Goal: Task Accomplishment & Management: Manage account settings

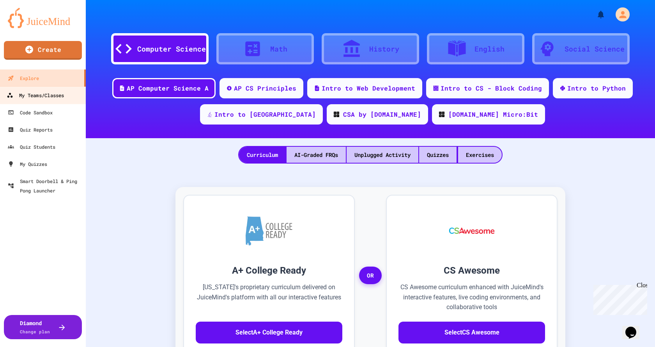
click at [43, 98] on div "My Teams/Classes" at bounding box center [35, 96] width 57 height 10
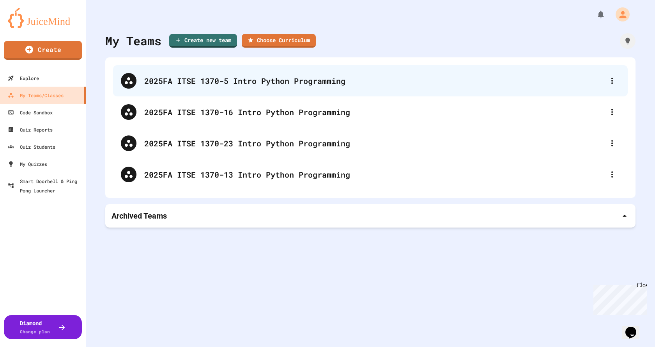
click at [225, 85] on div "2025FA ITSE 1370-5 Intro Python Programming" at bounding box center [374, 81] width 460 height 12
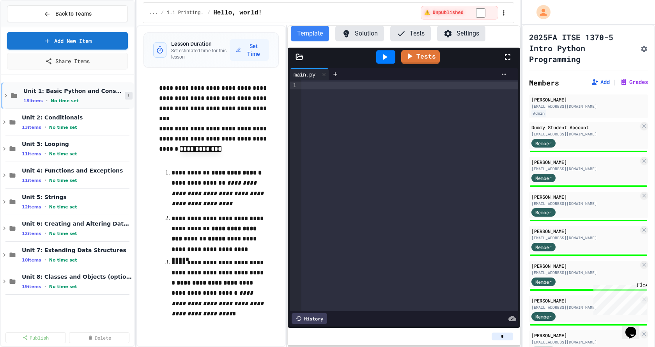
click at [126, 96] on button at bounding box center [129, 96] width 8 height 8
click at [141, 179] on div at bounding box center [327, 173] width 655 height 347
click at [130, 122] on icon at bounding box center [128, 122] width 5 height 5
click at [150, 146] on div at bounding box center [327, 173] width 655 height 347
click at [128, 147] on icon at bounding box center [128, 148] width 5 height 5
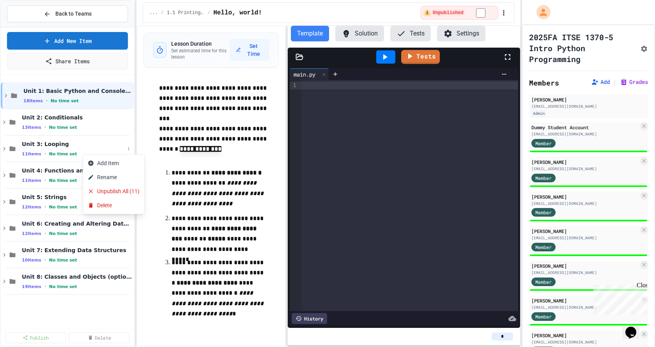
drag, startPoint x: 148, startPoint y: 142, endPoint x: 142, endPoint y: 137, distance: 8.8
click at [147, 142] on div at bounding box center [327, 173] width 655 height 347
click at [127, 121] on icon at bounding box center [128, 122] width 5 height 5
click at [119, 164] on button "Publish All (13)" at bounding box center [110, 165] width 55 height 14
click at [448, 82] on button "Grades" at bounding box center [634, 82] width 28 height 8
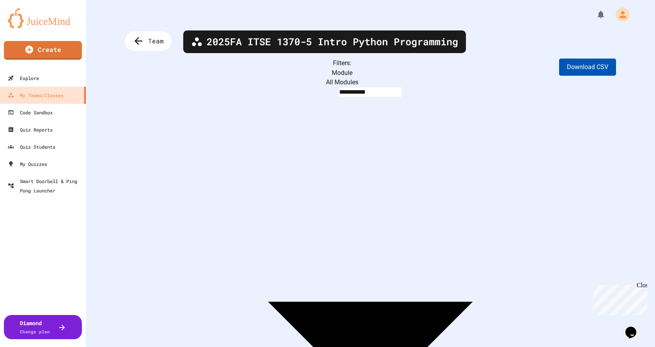
click at [448, 63] on button "Download CSV" at bounding box center [587, 67] width 57 height 17
click at [131, 39] on div "Team" at bounding box center [148, 41] width 47 height 20
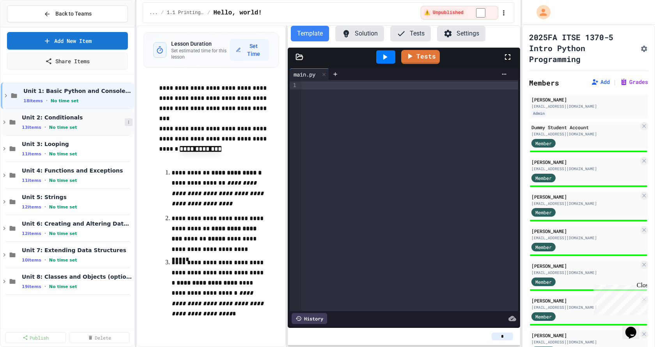
click at [128, 121] on icon at bounding box center [128, 122] width 5 height 5
click at [128, 163] on button "Unpublish All (13)" at bounding box center [113, 165] width 61 height 14
click at [76, 13] on span "Back to Teams" at bounding box center [73, 14] width 36 height 8
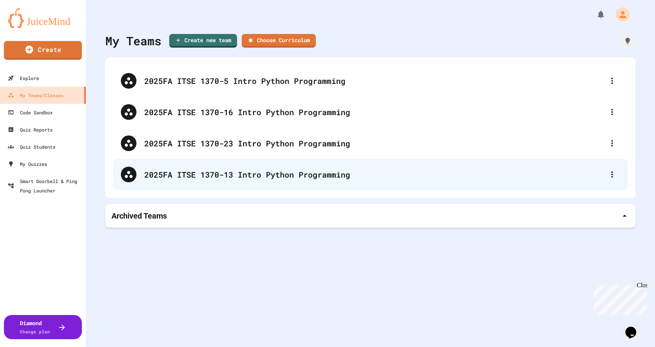
click at [229, 177] on div "2025FA ITSE 1370-13 Intro Python Programming" at bounding box center [374, 175] width 460 height 12
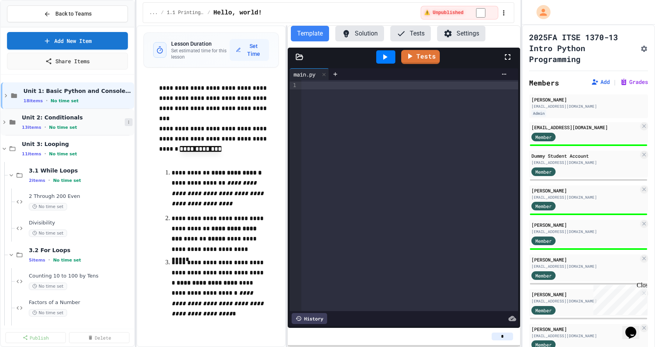
click at [125, 122] on button at bounding box center [129, 122] width 8 height 8
click at [117, 165] on button "Publish All (13)" at bounding box center [104, 165] width 55 height 14
click at [448, 84] on button "Grades" at bounding box center [634, 82] width 28 height 8
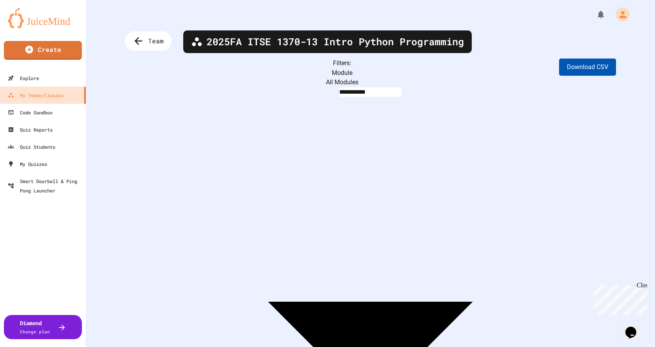
click at [448, 67] on button "Download CSV" at bounding box center [587, 67] width 57 height 17
click at [154, 40] on span "Team" at bounding box center [156, 41] width 17 height 10
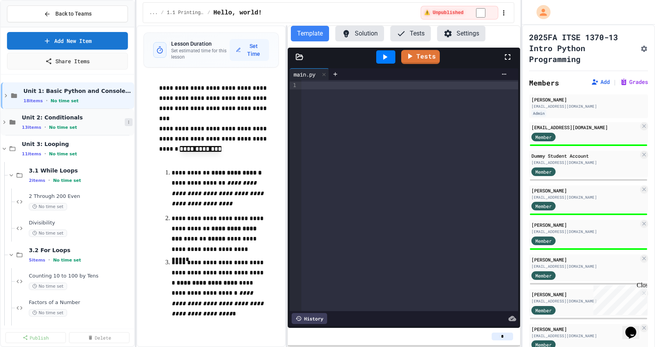
click at [128, 122] on icon at bounding box center [128, 122] width 1 height 3
click at [115, 164] on button "Unpublish All (13)" at bounding box center [107, 165] width 61 height 14
click at [128, 122] on icon at bounding box center [128, 122] width 1 height 3
click at [84, 42] on div at bounding box center [327, 173] width 655 height 347
click at [83, 44] on link "Add New Item" at bounding box center [67, 40] width 119 height 18
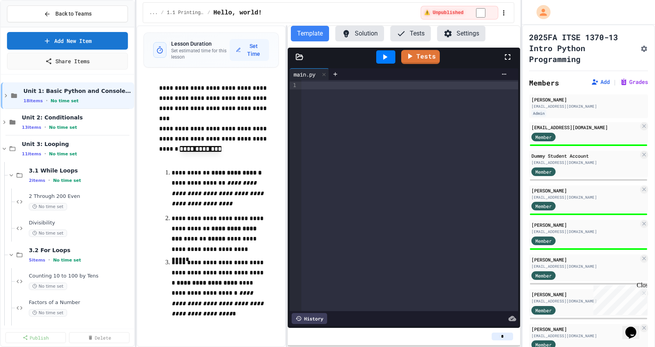
click at [85, 12] on span "Back to Teams" at bounding box center [73, 14] width 36 height 8
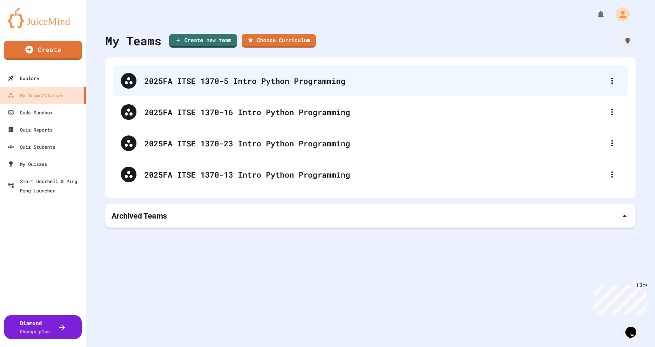
click at [208, 75] on div "2025FA ITSE 1370-5 Intro Python Programming" at bounding box center [370, 80] width 515 height 31
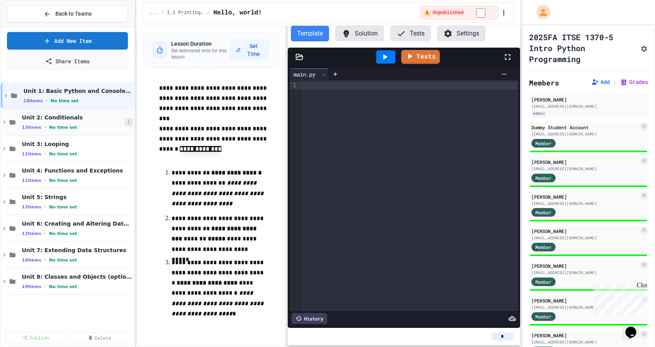
click at [129, 122] on icon at bounding box center [128, 122] width 5 height 5
click at [141, 116] on div at bounding box center [327, 173] width 655 height 347
click at [82, 16] on span "Back to Teams" at bounding box center [73, 14] width 36 height 8
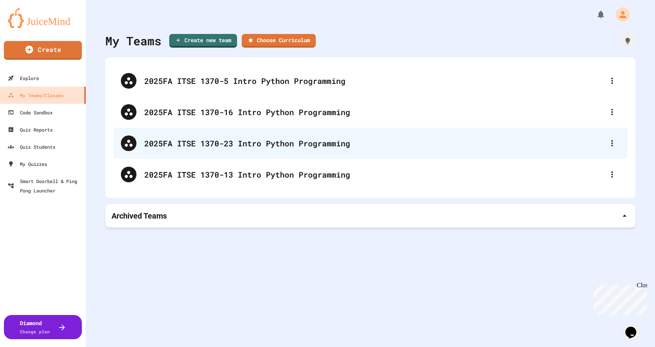
click at [220, 145] on div "2025FA ITSE 1370-23 Intro Python Programming" at bounding box center [374, 143] width 460 height 12
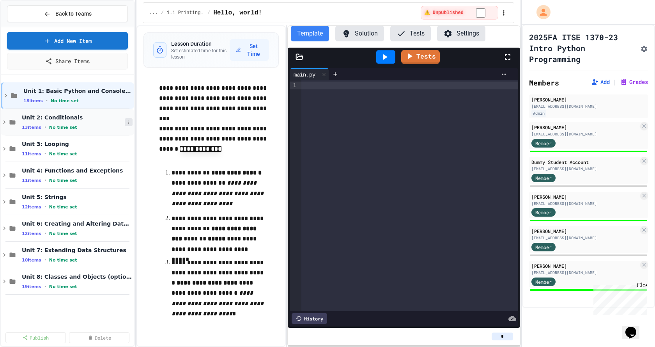
click at [128, 122] on icon at bounding box center [128, 122] width 5 height 5
click at [144, 112] on div at bounding box center [327, 173] width 655 height 347
click at [448, 86] on div "Add | Grades" at bounding box center [619, 81] width 57 height 9
click at [448, 80] on icon at bounding box center [624, 82] width 8 height 8
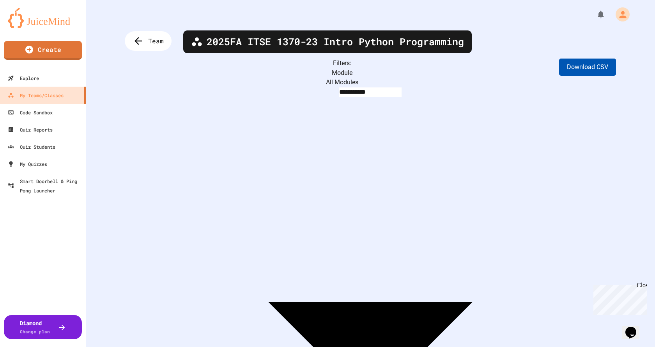
click at [448, 73] on button "Download CSV" at bounding box center [587, 67] width 57 height 17
click at [132, 38] on icon at bounding box center [137, 41] width 13 height 13
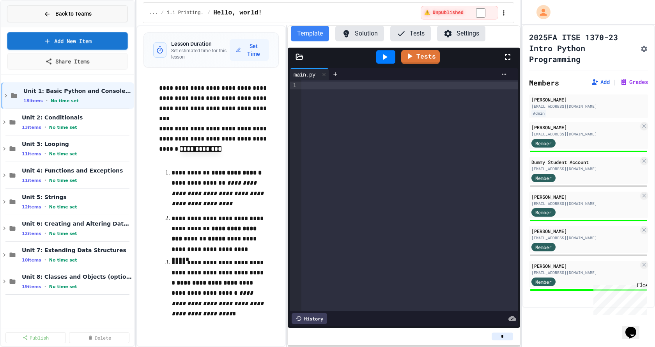
click at [44, 18] on div "Back to Teams" at bounding box center [68, 14] width 48 height 8
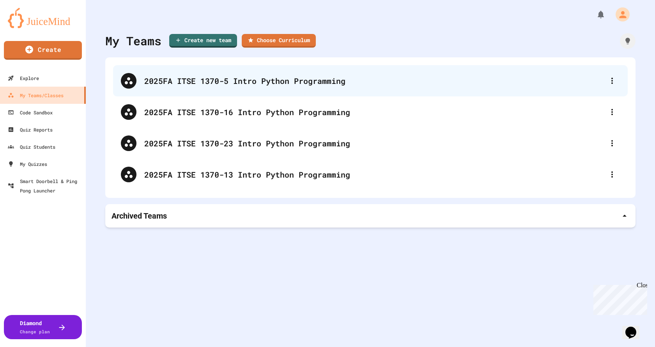
click at [255, 82] on div "2025FA ITSE 1370-5 Intro Python Programming" at bounding box center [374, 81] width 460 height 12
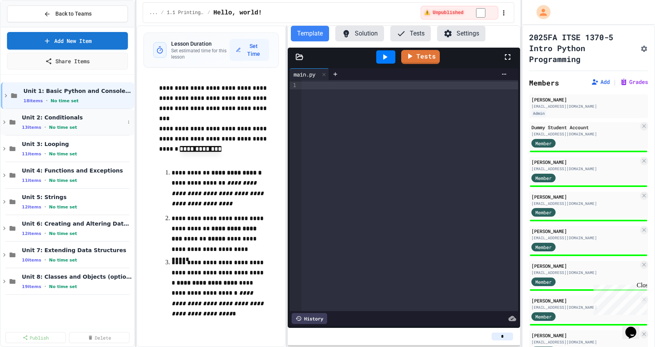
click at [2, 121] on icon at bounding box center [4, 122] width 7 height 7
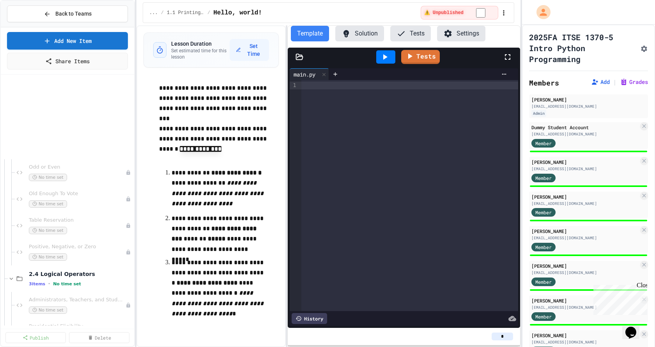
scroll to position [273, 0]
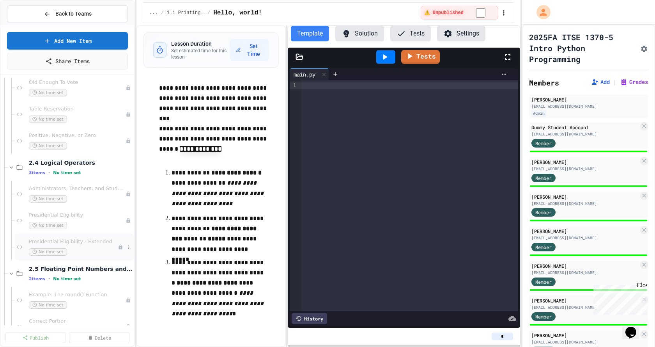
click at [79, 247] on div "Presidential Eligibility - Extended No time set" at bounding box center [73, 246] width 89 height 17
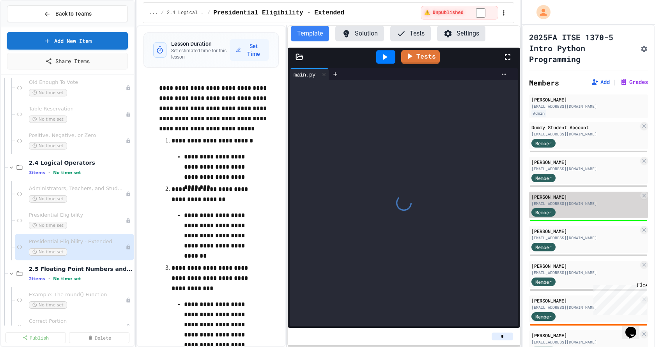
click at [448, 207] on div "Member" at bounding box center [585, 212] width 107 height 10
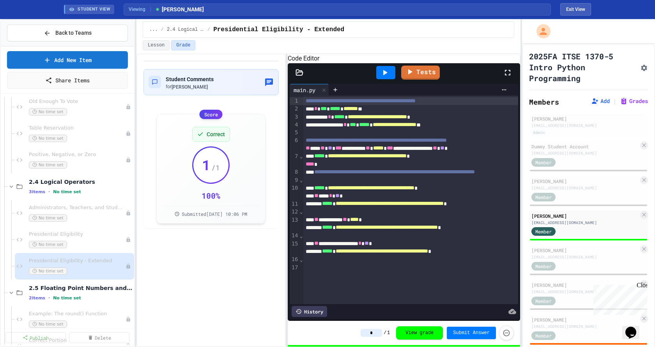
click at [307, 306] on div "History" at bounding box center [309, 311] width 35 height 11
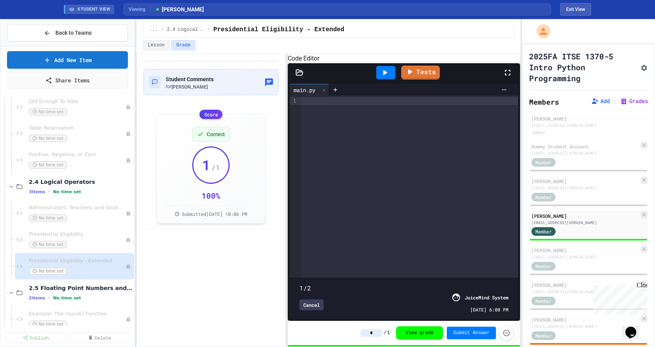
type input "*"
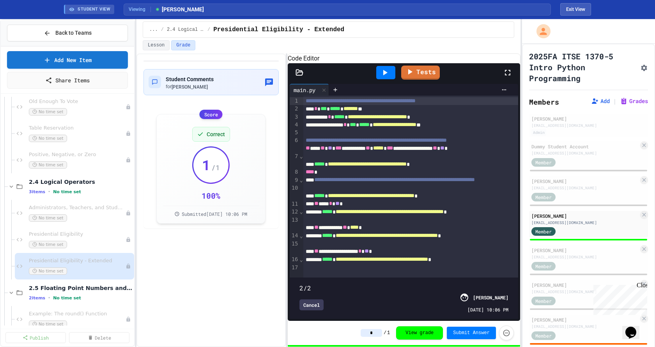
drag, startPoint x: 503, startPoint y: 270, endPoint x: 458, endPoint y: 268, distance: 45.3
click at [448, 283] on span at bounding box center [404, 283] width 209 height 0
click at [448, 261] on div "Member" at bounding box center [585, 266] width 107 height 10
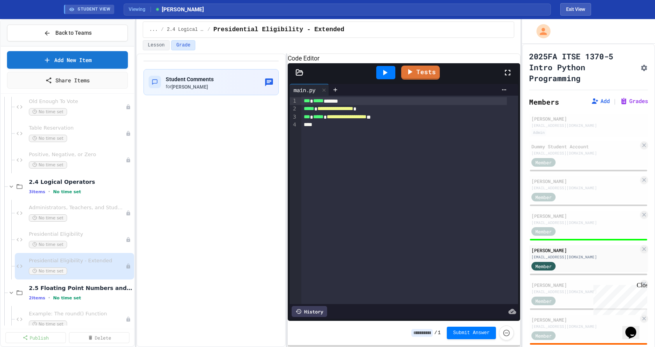
click at [316, 306] on div "History" at bounding box center [309, 311] width 35 height 11
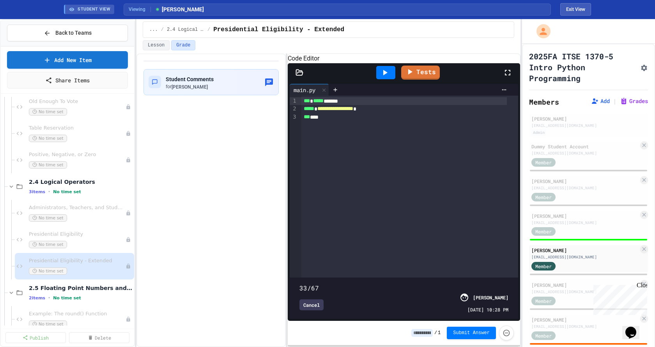
drag, startPoint x: 484, startPoint y: 269, endPoint x: 456, endPoint y: 264, distance: 28.0
click at [448, 283] on span at bounding box center [404, 283] width 209 height 0
type input "**"
click at [72, 234] on span "Presidential Eligibility" at bounding box center [73, 234] width 89 height 7
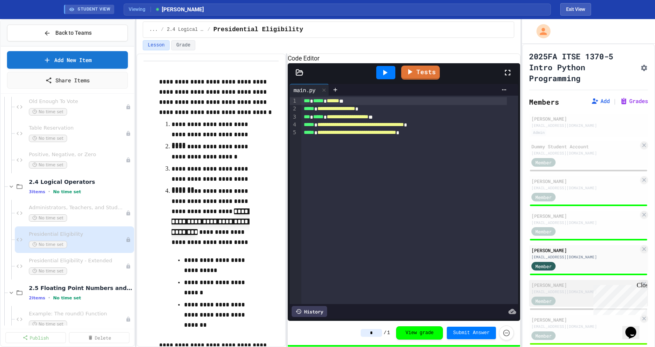
click at [448, 284] on div "[PERSON_NAME]" at bounding box center [585, 284] width 107 height 7
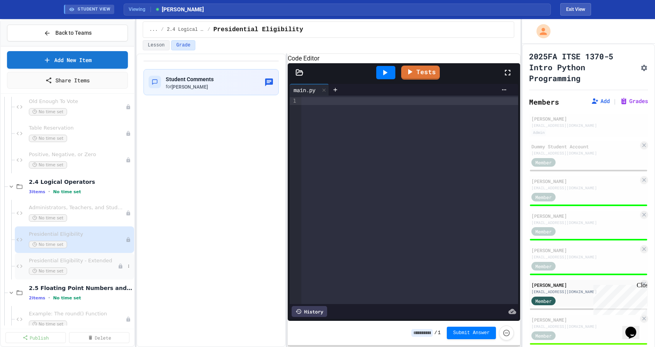
click at [70, 263] on span "Presidential Eligibility - Extended" at bounding box center [73, 260] width 89 height 7
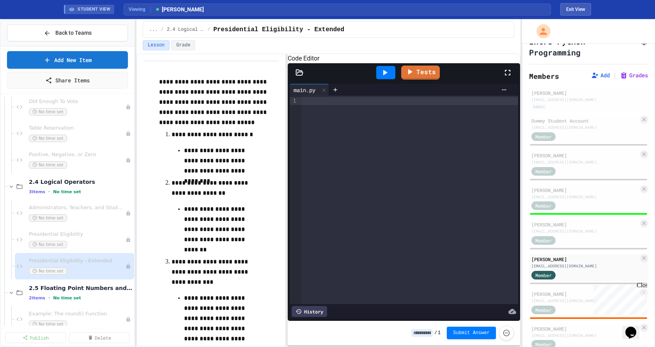
scroll to position [78, 0]
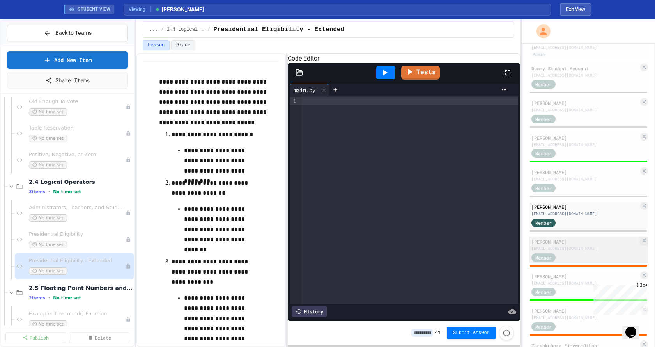
click at [448, 254] on div "Member" at bounding box center [585, 257] width 107 height 10
type input "***"
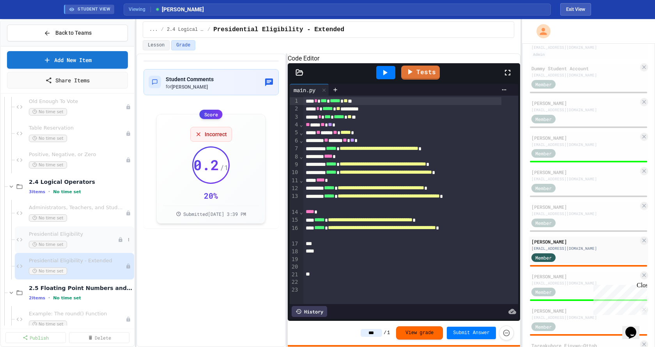
click at [75, 241] on div "No time set" at bounding box center [73, 244] width 89 height 7
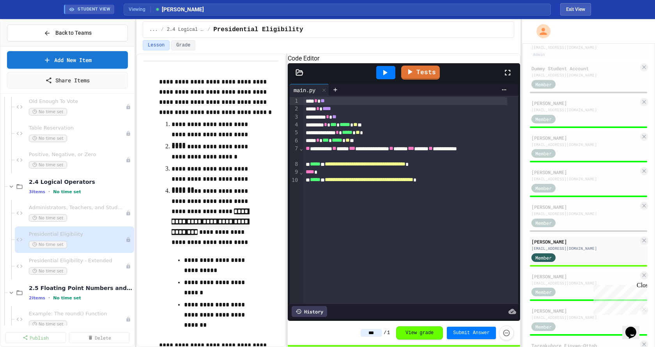
click at [323, 306] on div "History" at bounding box center [309, 311] width 35 height 11
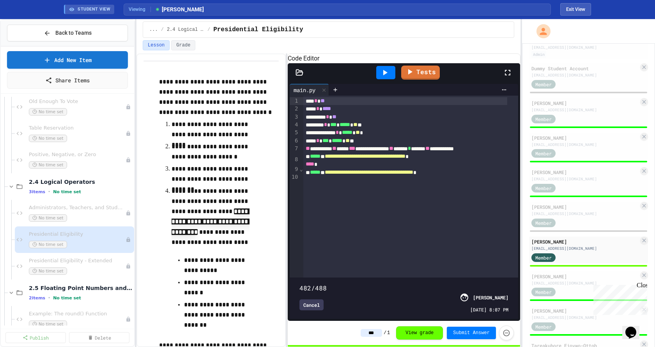
type input "***"
drag, startPoint x: 501, startPoint y: 271, endPoint x: 357, endPoint y: 283, distance: 144.5
click at [448, 278] on div "**********" at bounding box center [404, 201] width 233 height 239
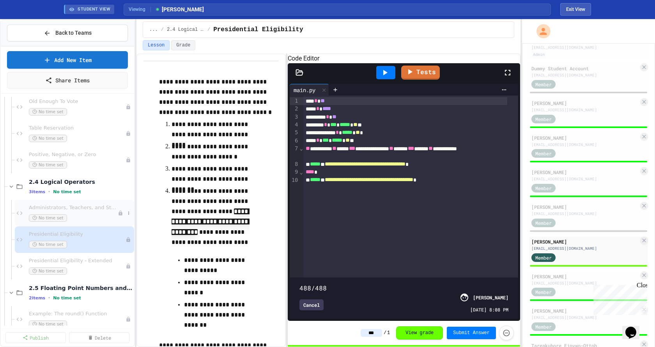
click at [77, 205] on span "Administrators, Teachers, and Students" at bounding box center [73, 207] width 89 height 7
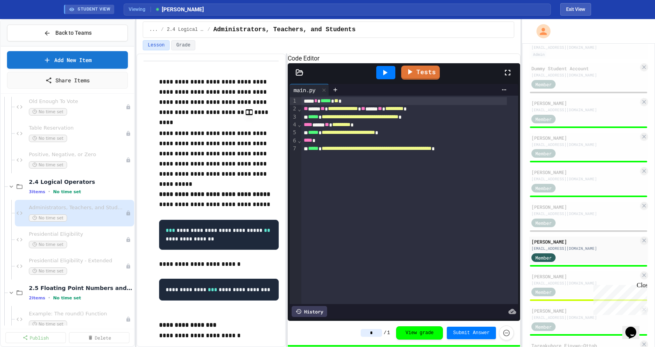
click at [321, 306] on div "History" at bounding box center [309, 311] width 35 height 11
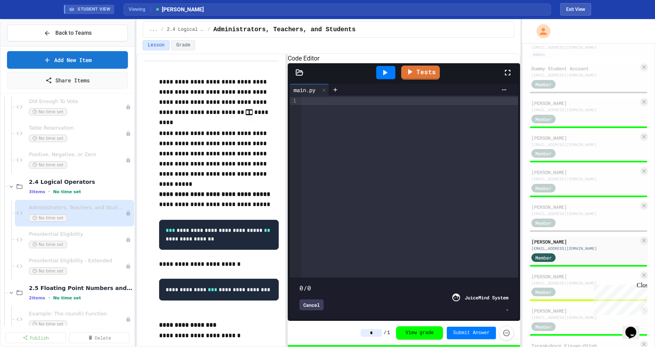
click at [321, 302] on div "Cancel" at bounding box center [312, 304] width 24 height 11
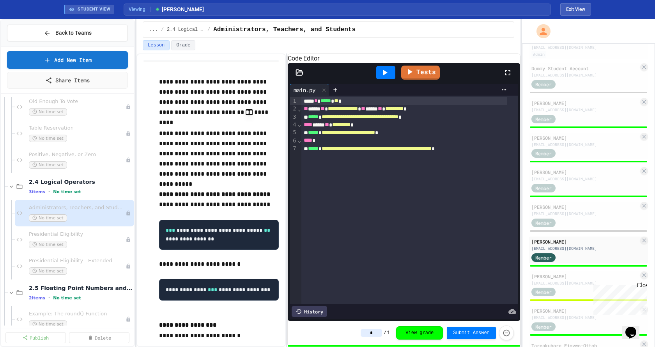
click at [314, 306] on div "History" at bounding box center [309, 311] width 35 height 11
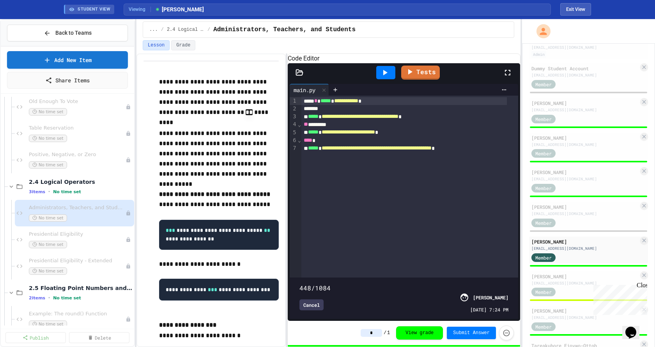
type input "****"
drag, startPoint x: 498, startPoint y: 267, endPoint x: 536, endPoint y: 270, distance: 37.9
click at [448, 270] on div "**********" at bounding box center [327, 183] width 655 height 328
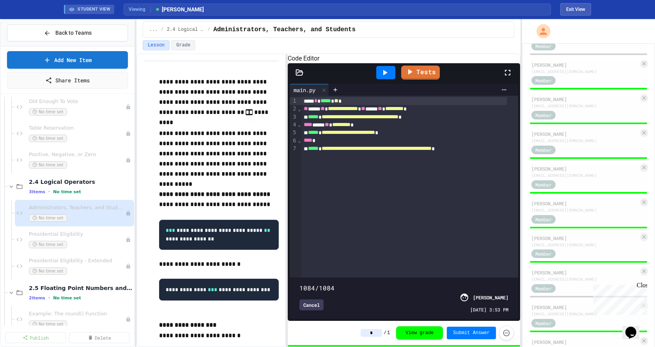
scroll to position [585, 0]
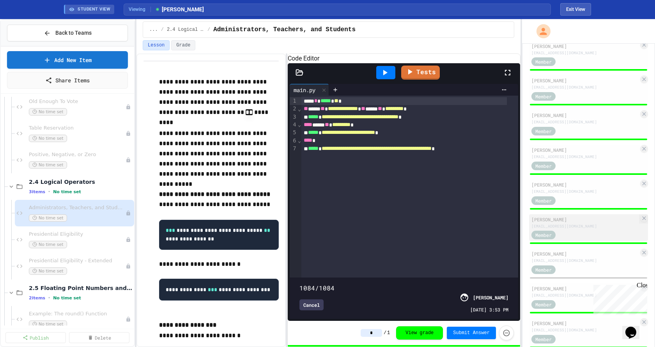
click at [448, 235] on div "Member" at bounding box center [551, 235] width 39 height 10
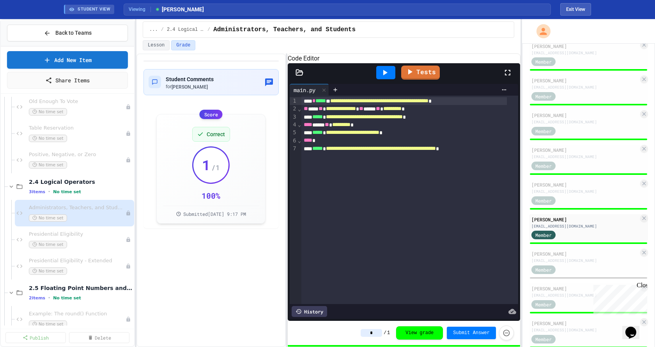
click at [314, 309] on div "History" at bounding box center [309, 311] width 35 height 11
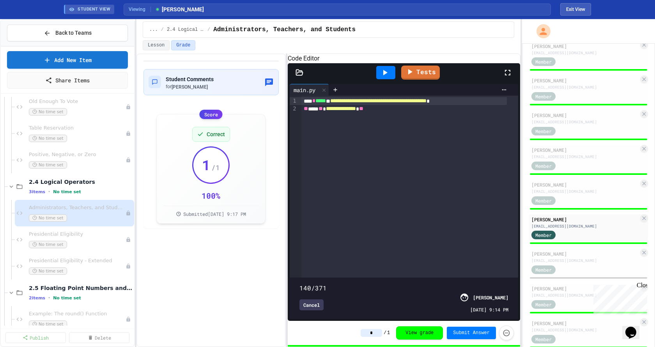
type input "*"
drag, startPoint x: 494, startPoint y: 270, endPoint x: 83, endPoint y: 260, distance: 410.5
click at [99, 264] on div "**********" at bounding box center [327, 183] width 655 height 328
click at [72, 236] on span "Presidential Eligibility" at bounding box center [73, 234] width 89 height 7
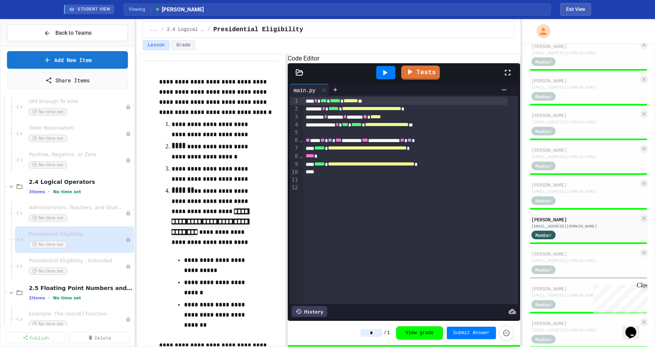
click at [306, 306] on div "History" at bounding box center [309, 311] width 35 height 11
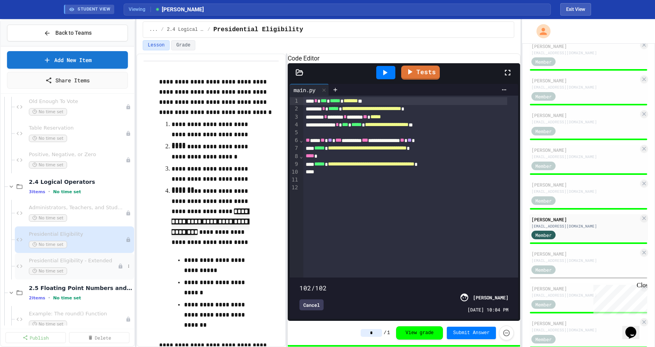
click at [87, 266] on div "Presidential Eligibility - Extended No time set" at bounding box center [73, 265] width 89 height 17
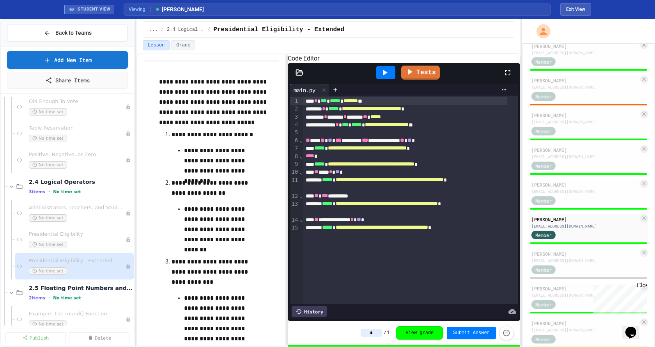
click at [312, 306] on div "History" at bounding box center [309, 311] width 35 height 11
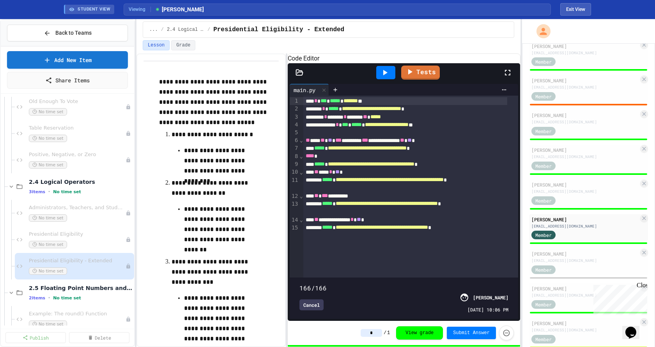
drag, startPoint x: 492, startPoint y: 271, endPoint x: 498, endPoint y: 270, distance: 6.0
click at [448, 283] on span at bounding box center [404, 283] width 209 height 0
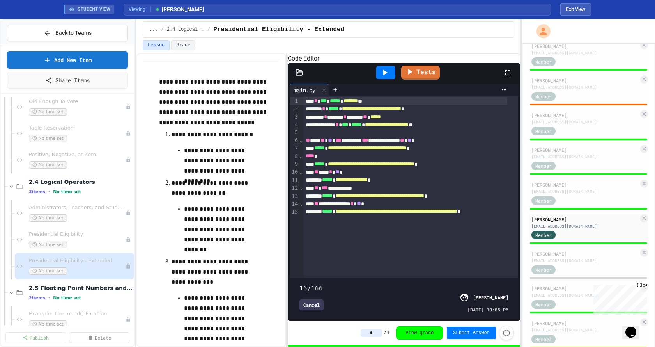
type input "*"
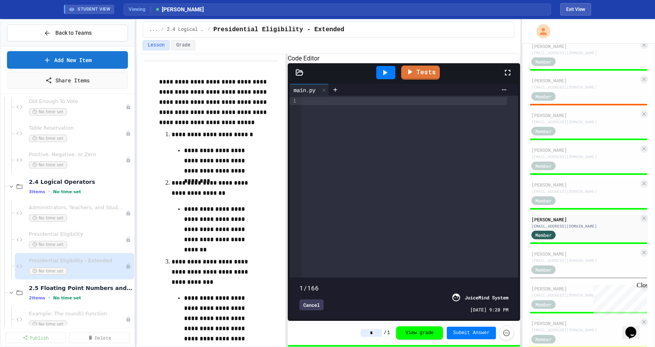
drag, startPoint x: 498, startPoint y: 270, endPoint x: 236, endPoint y: 267, distance: 261.8
click at [240, 267] on div "**********" at bounding box center [329, 199] width 384 height 293
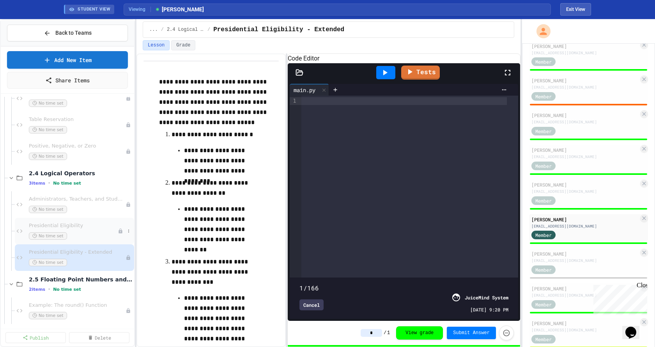
scroll to position [234, 0]
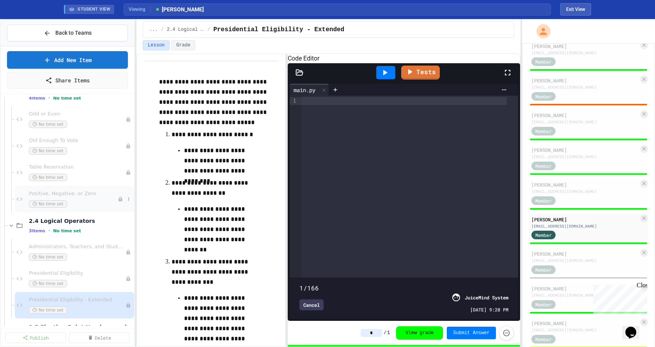
click at [85, 198] on div "Positive, Negative, or Zero No time set" at bounding box center [73, 198] width 89 height 17
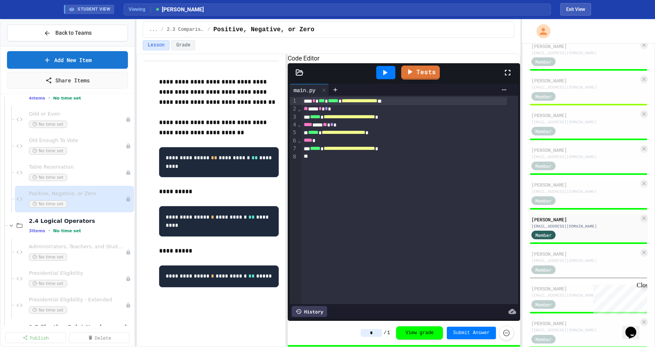
click at [315, 306] on div "History" at bounding box center [309, 311] width 35 height 11
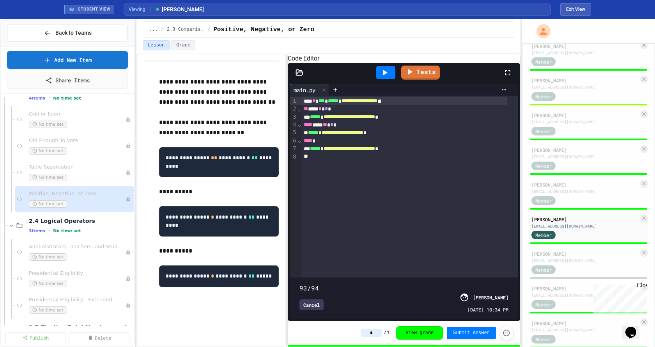
type input "**"
drag, startPoint x: 502, startPoint y: 267, endPoint x: 547, endPoint y: 285, distance: 48.8
click at [448, 286] on div "**********" at bounding box center [327, 183] width 655 height 328
click at [91, 174] on div "No time set" at bounding box center [73, 177] width 89 height 7
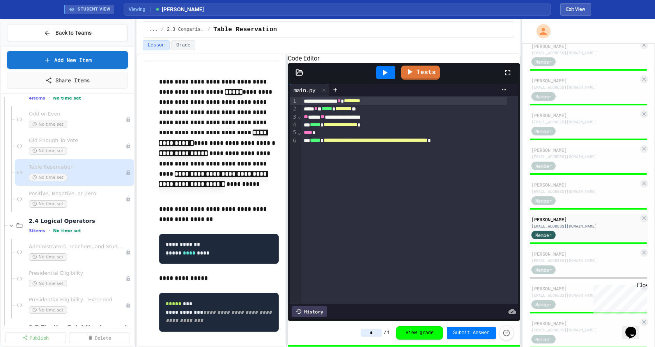
click at [316, 308] on div "History" at bounding box center [309, 311] width 35 height 11
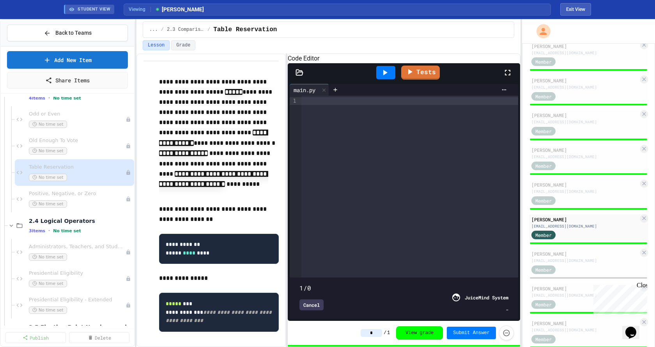
drag, startPoint x: 297, startPoint y: 268, endPoint x: 307, endPoint y: 270, distance: 9.8
click at [311, 283] on span at bounding box center [404, 283] width 209 height 0
drag, startPoint x: 302, startPoint y: 271, endPoint x: 307, endPoint y: 272, distance: 4.7
click at [300, 284] on span at bounding box center [300, 284] width 0 height 0
drag, startPoint x: 303, startPoint y: 271, endPoint x: 361, endPoint y: 272, distance: 57.7
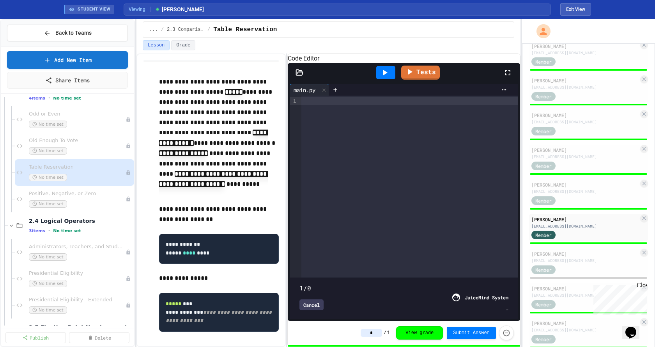
click at [363, 283] on span at bounding box center [404, 283] width 209 height 0
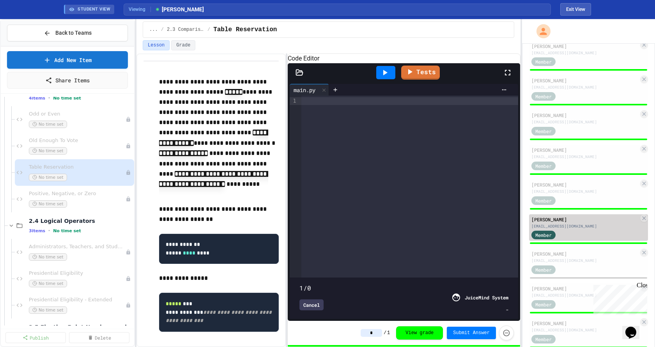
click at [448, 232] on div "Member" at bounding box center [585, 235] width 107 height 10
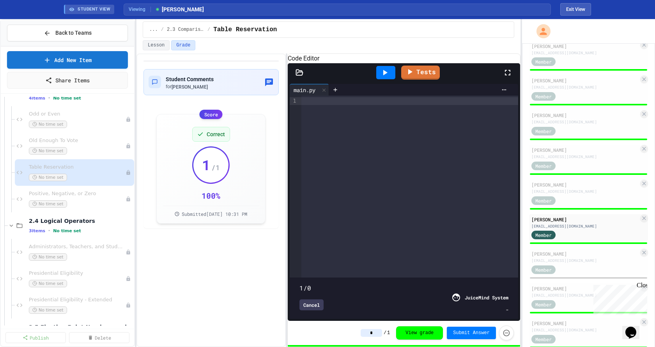
drag, startPoint x: 301, startPoint y: 270, endPoint x: 341, endPoint y: 270, distance: 40.2
click at [341, 283] on span at bounding box center [404, 283] width 209 height 0
click at [69, 144] on span "Old Enough To Vote" at bounding box center [73, 140] width 89 height 7
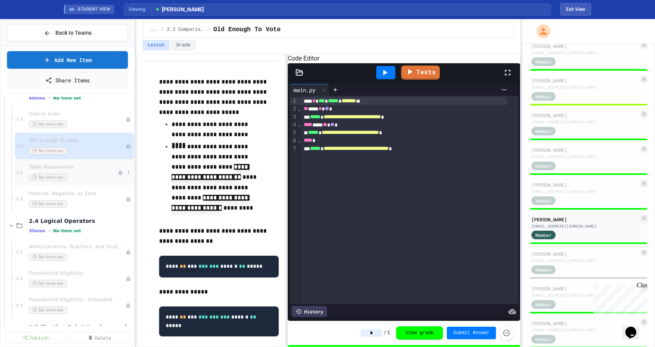
click at [77, 169] on span "Table Reservation" at bounding box center [73, 167] width 89 height 7
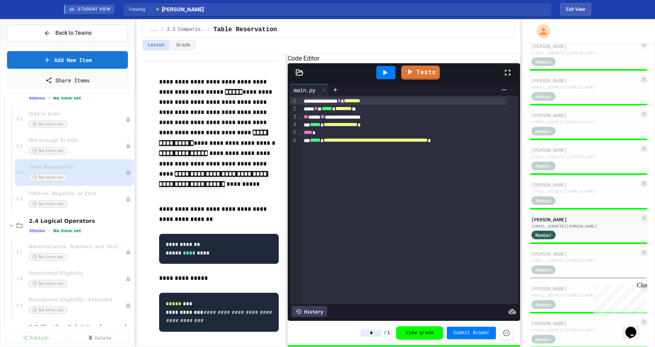
click at [318, 312] on div "History" at bounding box center [404, 311] width 229 height 15
click at [318, 309] on div "History" at bounding box center [309, 311] width 35 height 11
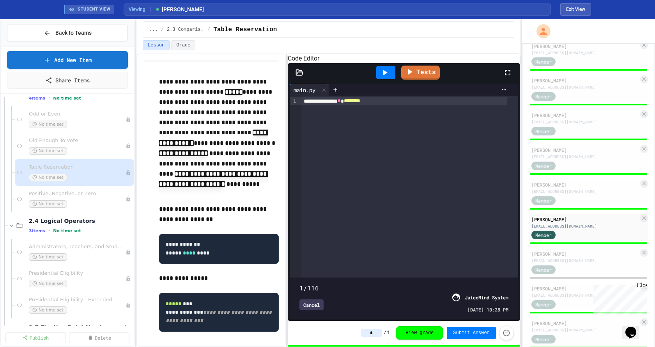
drag, startPoint x: 493, startPoint y: 270, endPoint x: 280, endPoint y: 269, distance: 213.4
click at [280, 269] on div "**********" at bounding box center [329, 199] width 384 height 293
type input "**"
drag, startPoint x: 297, startPoint y: 269, endPoint x: 433, endPoint y: 271, distance: 136.2
click at [300, 284] on span at bounding box center [300, 284] width 0 height 0
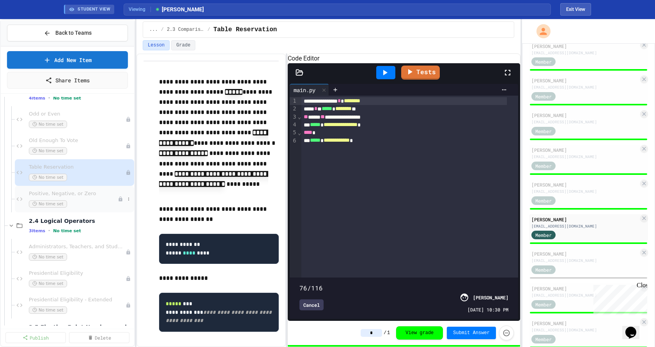
click at [86, 193] on span "Positive, Negative, or Zero" at bounding box center [73, 193] width 89 height 7
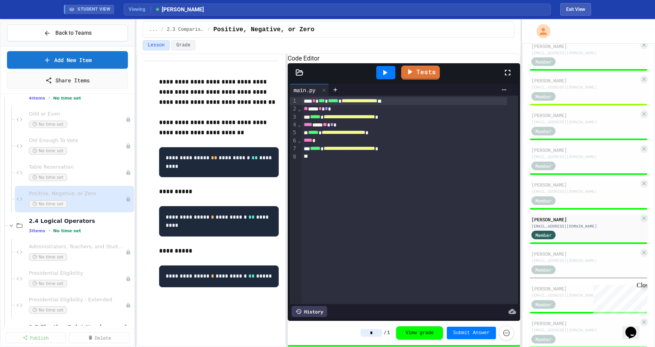
click at [305, 306] on div "History" at bounding box center [309, 311] width 35 height 11
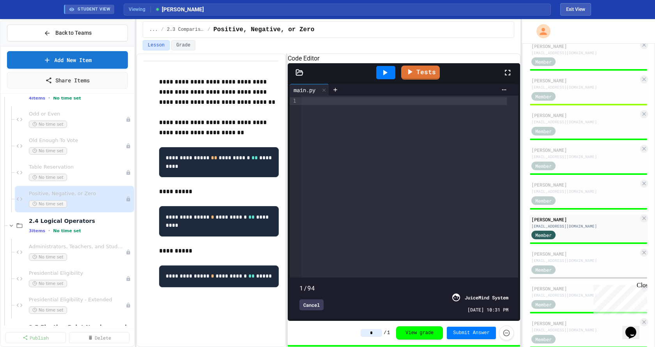
drag, startPoint x: 502, startPoint y: 272, endPoint x: 288, endPoint y: 274, distance: 214.6
click at [288, 274] on div "**********" at bounding box center [404, 201] width 233 height 239
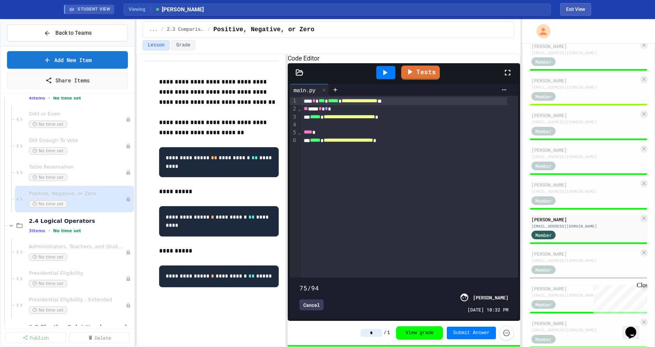
type input "**"
drag, startPoint x: 300, startPoint y: 271, endPoint x: 554, endPoint y: 276, distance: 253.2
click at [448, 276] on div "**********" at bounding box center [327, 183] width 655 height 328
click at [82, 243] on div "Administrators, Teachers, and Students No time set" at bounding box center [74, 252] width 119 height 27
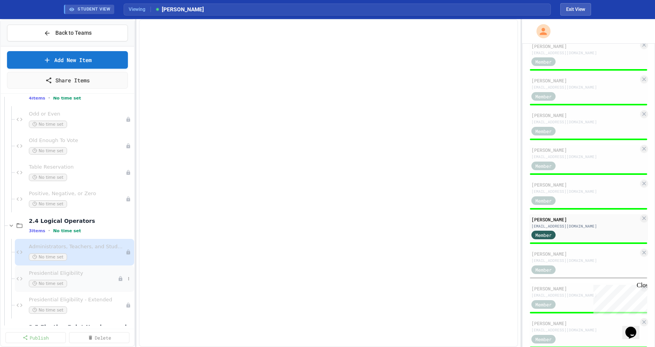
click at [75, 273] on span "Presidential Eligibility" at bounding box center [73, 273] width 89 height 7
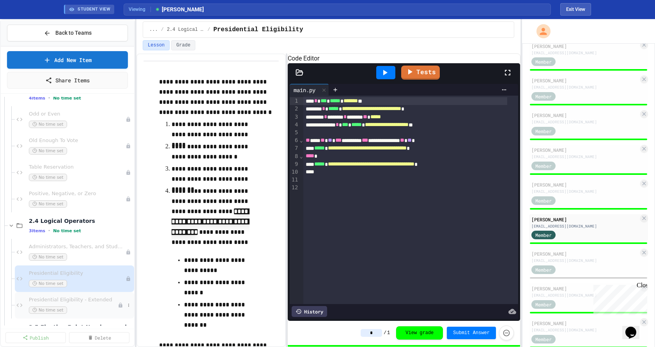
click at [78, 305] on div "Presidential Eligibility - Extended No time set" at bounding box center [73, 304] width 89 height 17
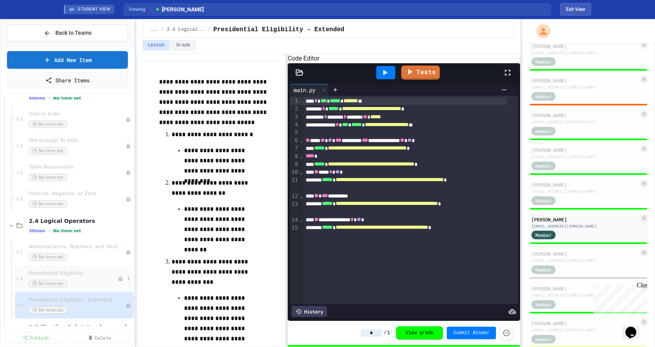
click at [85, 276] on span "Presidential Eligibility" at bounding box center [73, 273] width 89 height 7
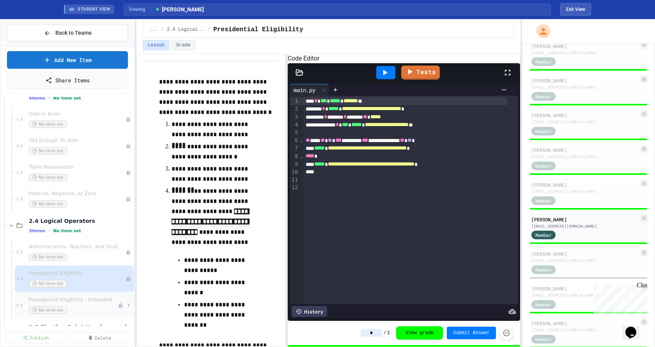
click at [86, 308] on div "No time set" at bounding box center [73, 309] width 89 height 7
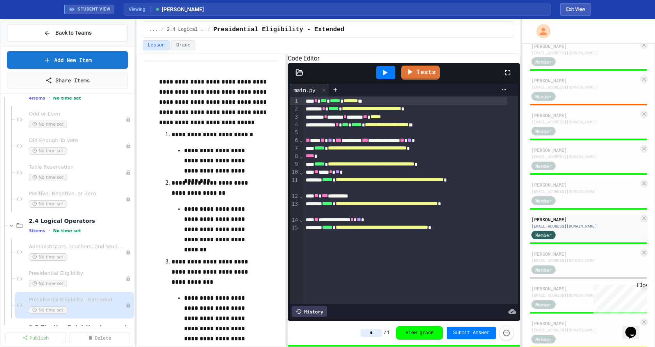
click at [315, 306] on div "History" at bounding box center [309, 311] width 35 height 11
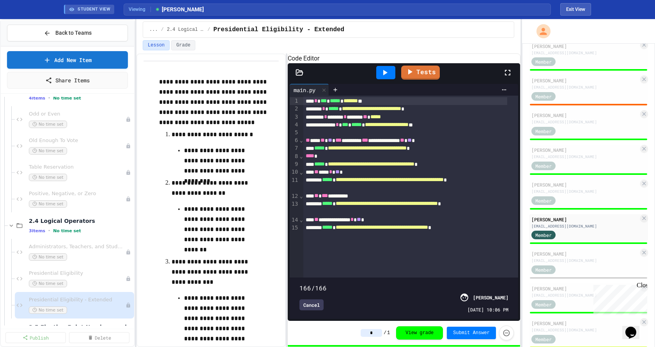
type input "***"
drag, startPoint x: 497, startPoint y: 270, endPoint x: 556, endPoint y: 262, distance: 60.3
click at [448, 262] on div "**********" at bounding box center [327, 183] width 655 height 328
click at [92, 280] on div "No time set" at bounding box center [73, 283] width 89 height 7
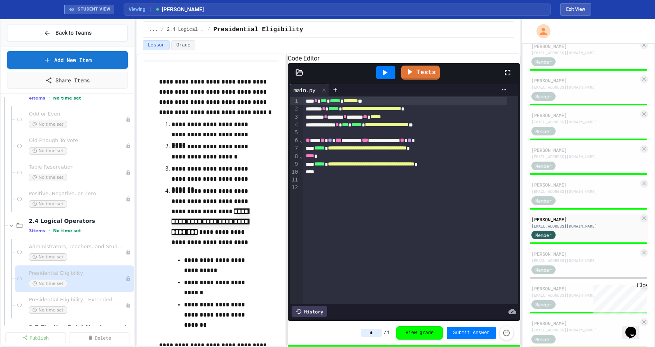
click at [306, 308] on div "History" at bounding box center [309, 311] width 35 height 11
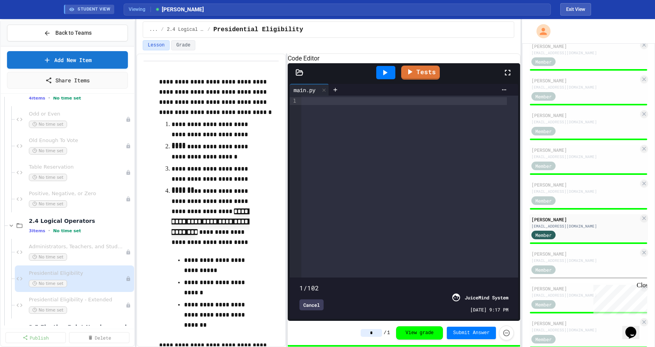
drag, startPoint x: 499, startPoint y: 270, endPoint x: 284, endPoint y: 272, distance: 215.3
click at [284, 272] on div "**********" at bounding box center [329, 199] width 384 height 293
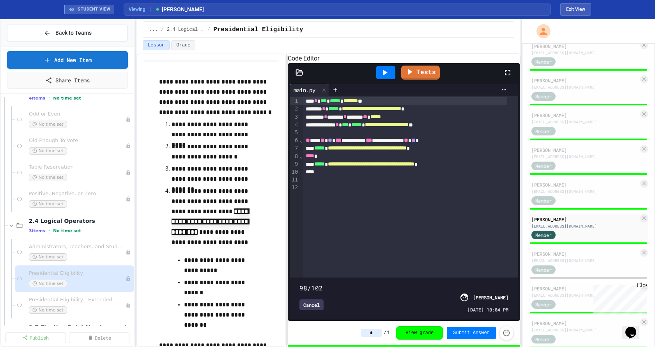
type input "***"
drag, startPoint x: 302, startPoint y: 269, endPoint x: 506, endPoint y: 280, distance: 204.8
click at [448, 280] on div "**********" at bounding box center [327, 183] width 655 height 328
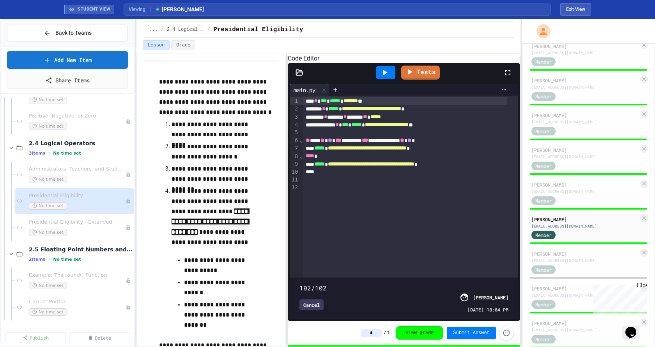
scroll to position [312, 0]
click at [82, 250] on span "2.5 Floating Point Numbers and Rounding" at bounding box center [77, 248] width 96 height 7
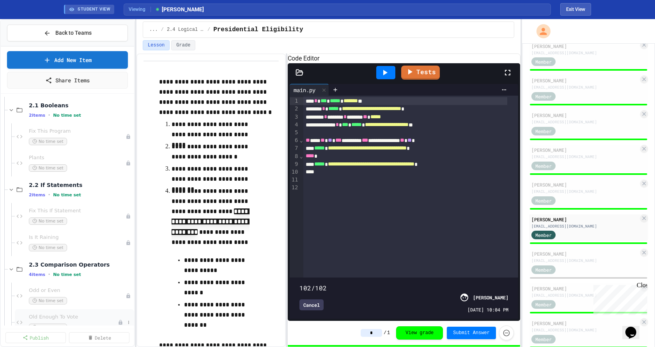
scroll to position [39, 0]
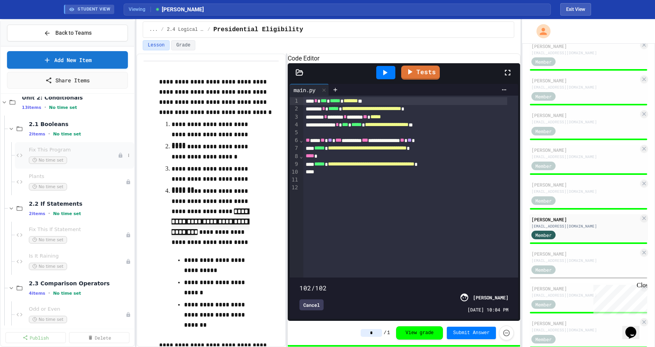
click at [76, 150] on span "Fix This Program" at bounding box center [73, 150] width 89 height 7
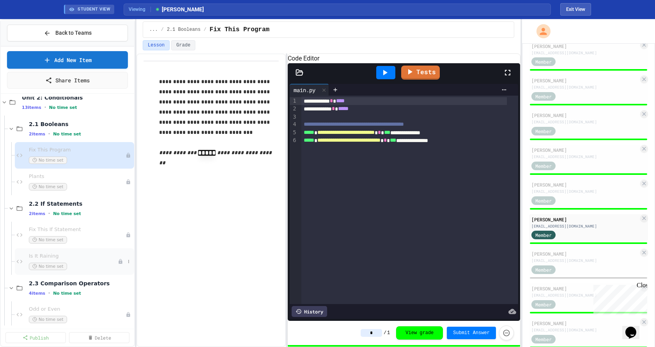
click at [83, 258] on span "Is It Raining" at bounding box center [73, 256] width 89 height 7
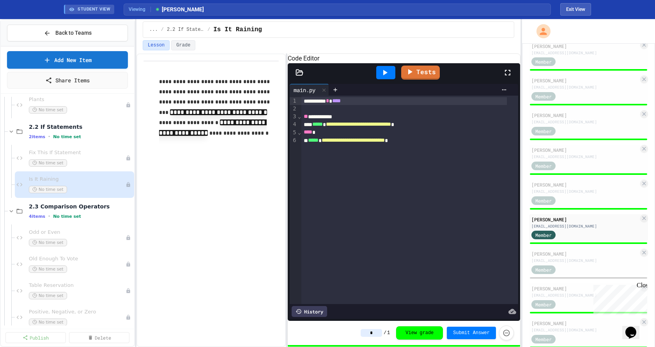
scroll to position [117, 0]
click at [80, 234] on span "Odd or Even" at bounding box center [73, 231] width 89 height 7
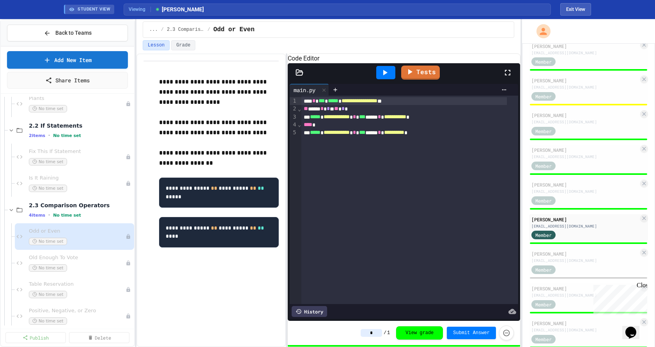
click at [316, 306] on div "History" at bounding box center [309, 311] width 35 height 11
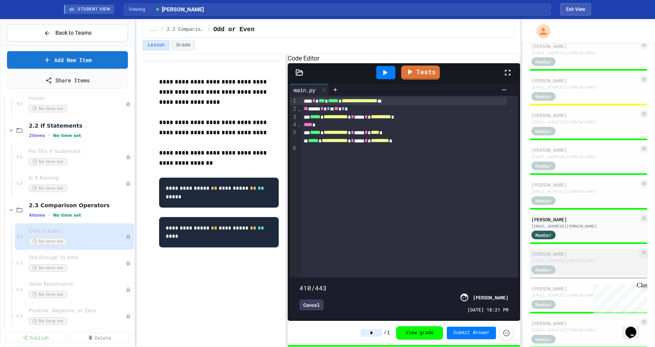
type input "***"
drag, startPoint x: 443, startPoint y: 270, endPoint x: 547, endPoint y: 273, distance: 104.6
click at [448, 273] on div "**********" at bounding box center [327, 183] width 655 height 328
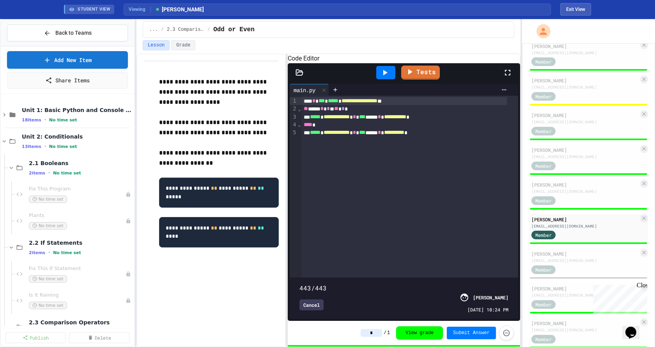
click at [0, 139] on div "Back to Teams Add New Item Share Items Unit 1: Basic Python and Console Interac…" at bounding box center [67, 183] width 135 height 328
click at [3, 140] on icon at bounding box center [4, 141] width 7 height 7
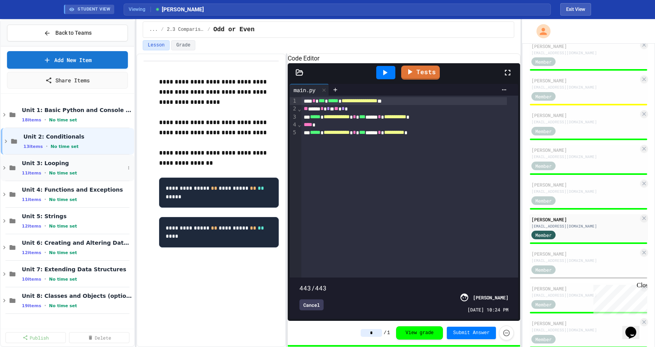
click at [3, 167] on icon at bounding box center [4, 167] width 7 height 7
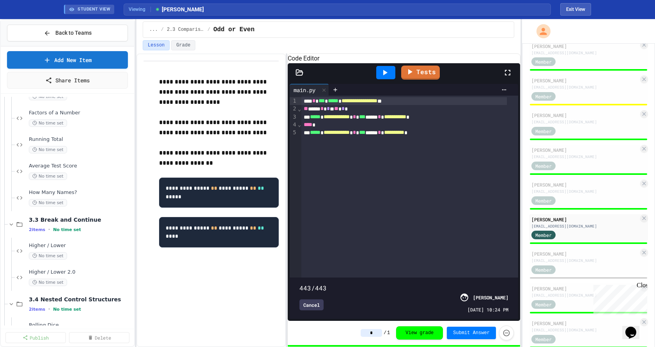
scroll to position [195, 0]
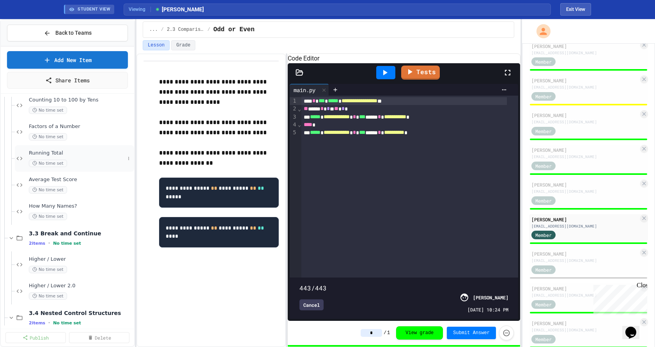
click at [92, 153] on span "Running Total" at bounding box center [77, 153] width 96 height 7
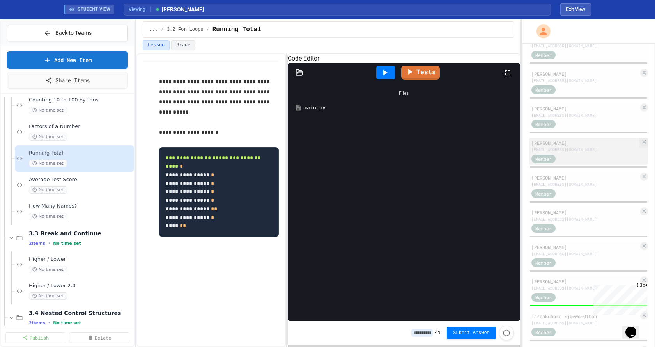
scroll to position [117, 0]
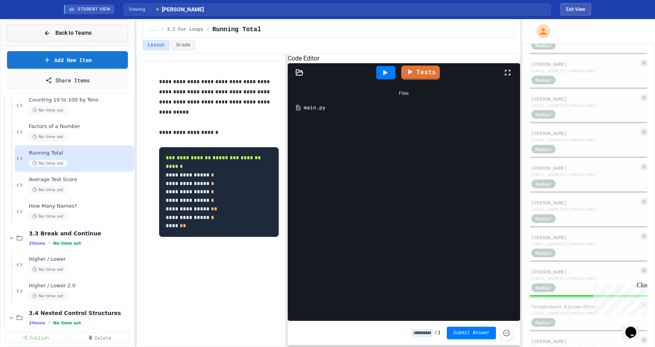
click at [98, 34] on button "Back to Teams" at bounding box center [67, 33] width 121 height 17
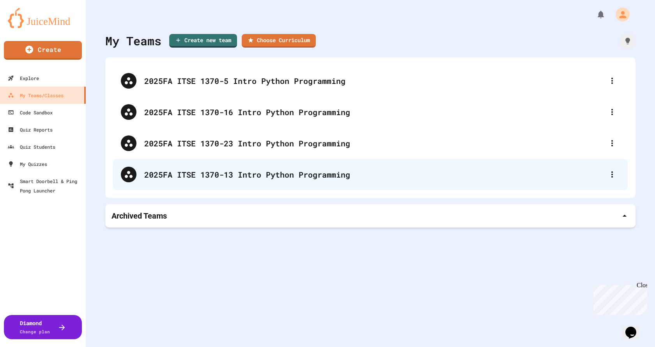
click at [243, 173] on div "2025FA ITSE 1370-13 Intro Python Programming" at bounding box center [374, 175] width 460 height 12
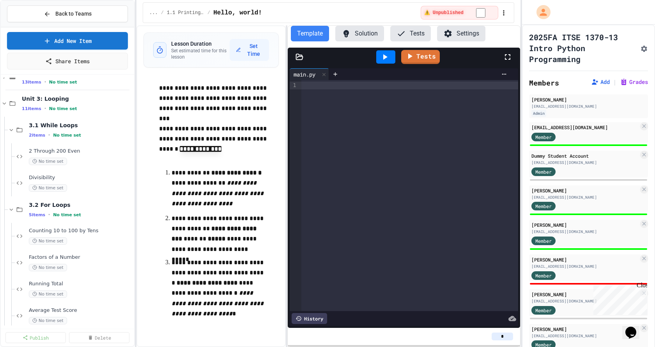
scroll to position [117, 0]
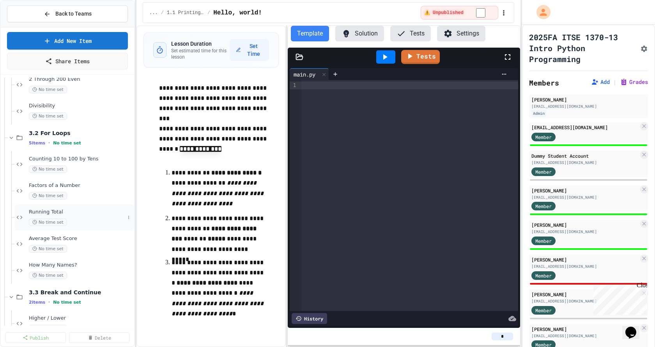
click at [69, 219] on div "No time set" at bounding box center [77, 221] width 96 height 7
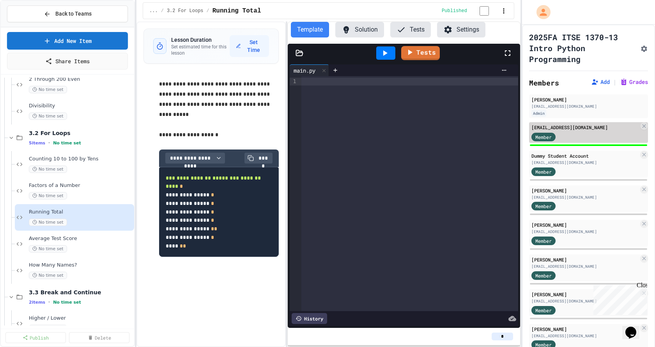
click at [448, 135] on div "Member" at bounding box center [585, 136] width 107 height 10
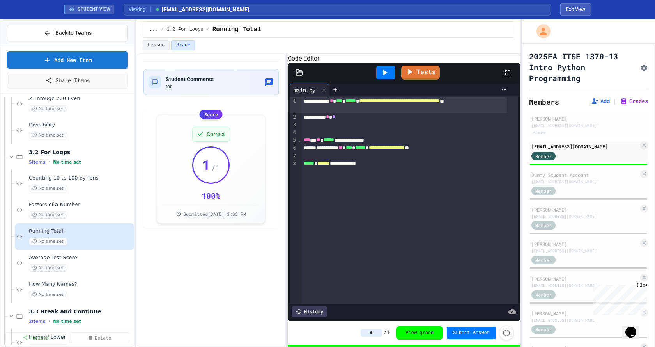
click at [305, 306] on div "History" at bounding box center [309, 311] width 35 height 11
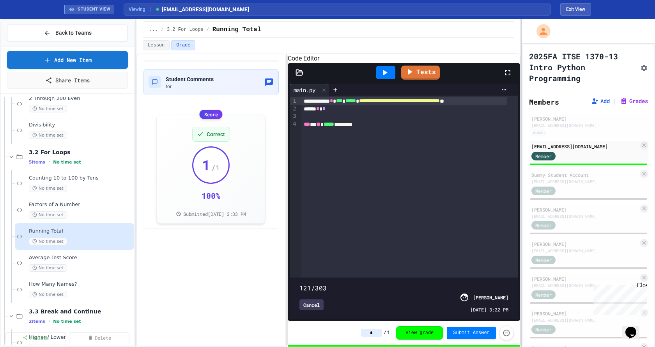
type input "***"
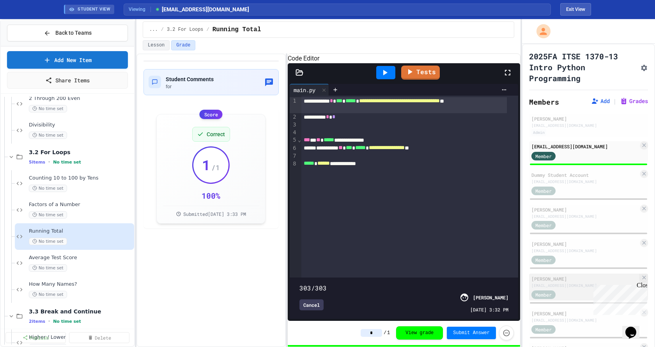
drag, startPoint x: 485, startPoint y: 271, endPoint x: 533, endPoint y: 276, distance: 48.2
click at [448, 276] on div "**********" at bounding box center [327, 183] width 655 height 328
click at [87, 259] on span "Average Test Score" at bounding box center [77, 257] width 96 height 7
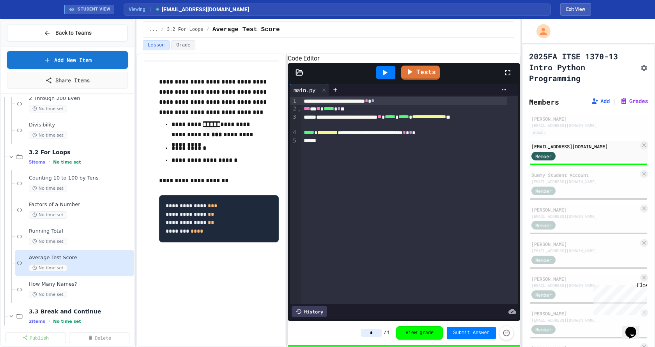
click at [308, 307] on div "History" at bounding box center [309, 311] width 35 height 11
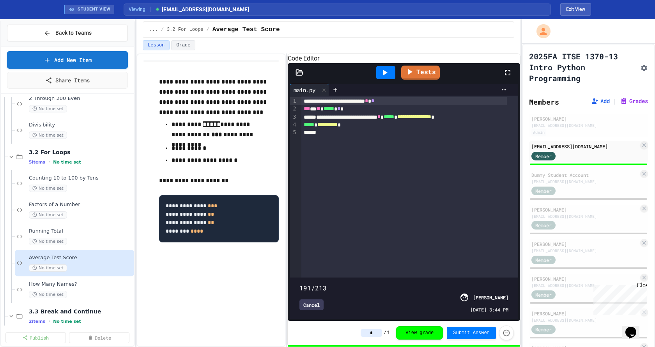
type input "***"
drag, startPoint x: 500, startPoint y: 269, endPoint x: 543, endPoint y: 267, distance: 42.6
click at [448, 267] on div "**********" at bounding box center [327, 183] width 655 height 328
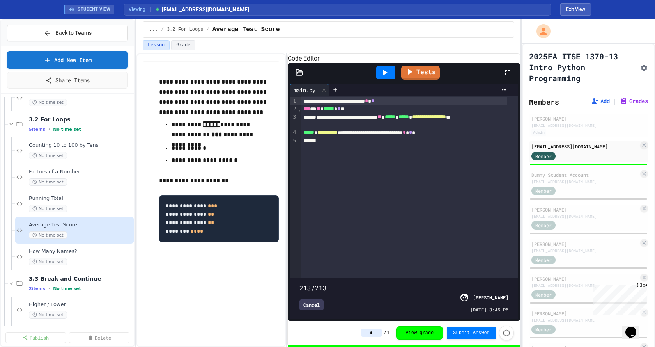
scroll to position [195, 0]
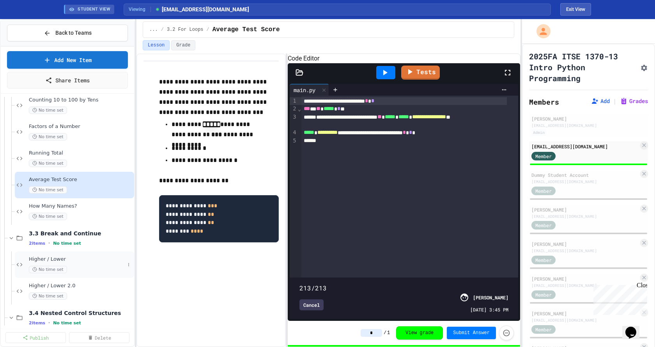
click at [82, 259] on span "Higher / Lower" at bounding box center [77, 259] width 96 height 7
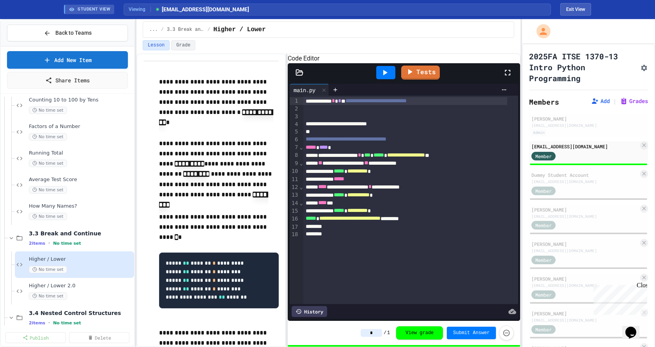
click at [315, 306] on div "History" at bounding box center [309, 311] width 35 height 11
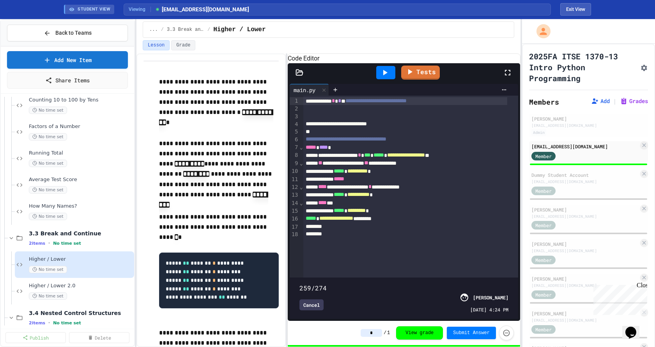
type input "***"
drag, startPoint x: 447, startPoint y: 272, endPoint x: 496, endPoint y: 273, distance: 48.8
click at [448, 276] on div "**********" at bounding box center [404, 201] width 233 height 239
click at [89, 290] on div "Higher / Lower 2.0 No time set" at bounding box center [77, 290] width 96 height 17
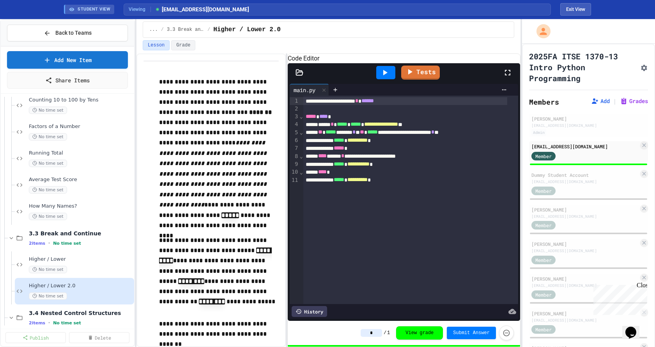
click at [316, 306] on div "History" at bounding box center [309, 311] width 35 height 11
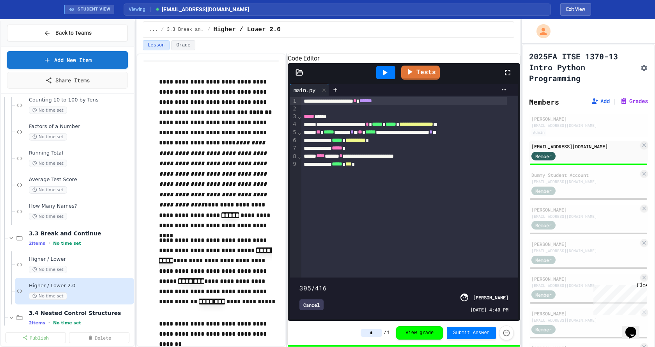
type input "***"
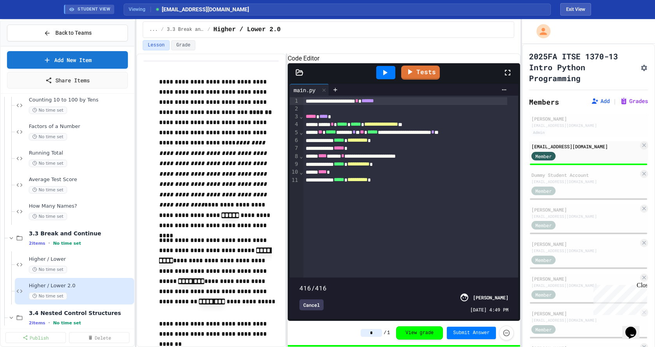
drag, startPoint x: 503, startPoint y: 270, endPoint x: 420, endPoint y: 264, distance: 83.3
click at [448, 275] on div "**********" at bounding box center [327, 183] width 655 height 328
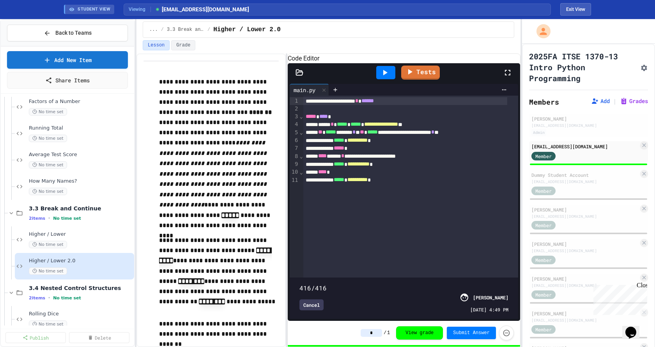
scroll to position [234, 0]
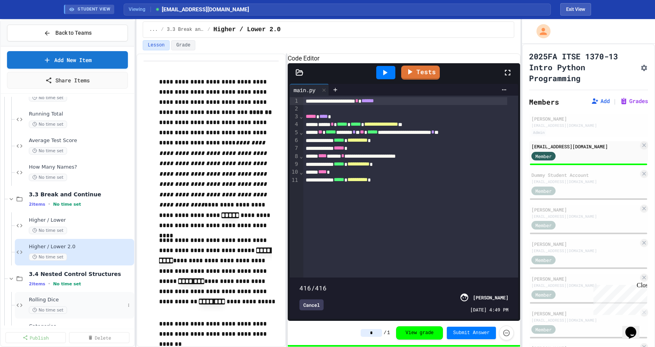
click at [77, 304] on div "Rolling Dice No time set" at bounding box center [77, 304] width 96 height 17
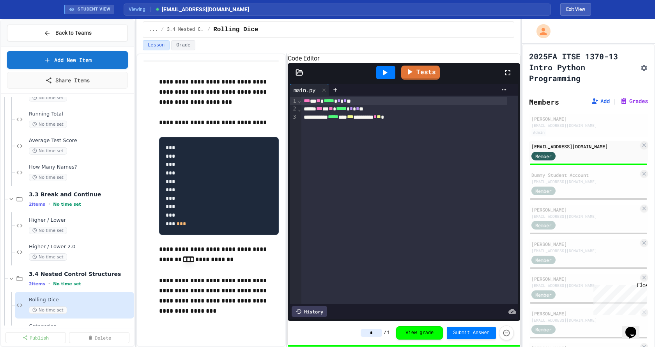
click at [311, 306] on div "History" at bounding box center [309, 311] width 35 height 11
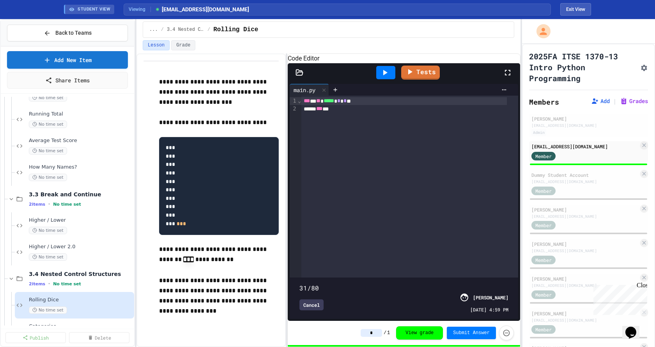
type input "**"
drag, startPoint x: 499, startPoint y: 273, endPoint x: 554, endPoint y: 279, distance: 54.6
click at [448, 279] on div "**********" at bounding box center [327, 183] width 655 height 328
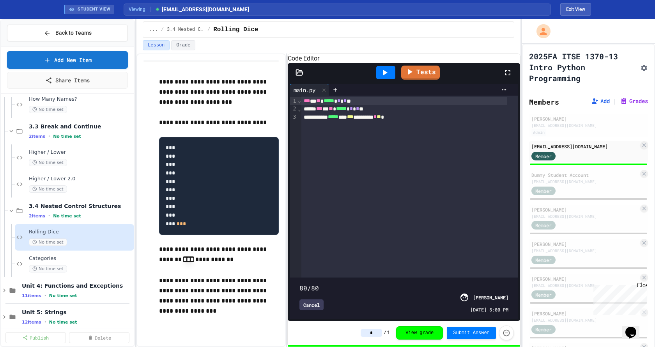
scroll to position [312, 0]
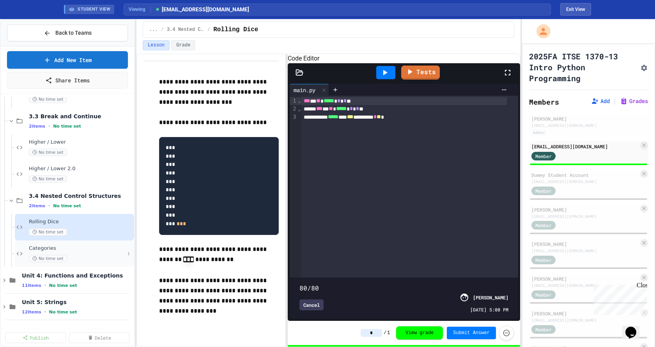
click at [75, 254] on div "Categories No time set" at bounding box center [77, 253] width 96 height 17
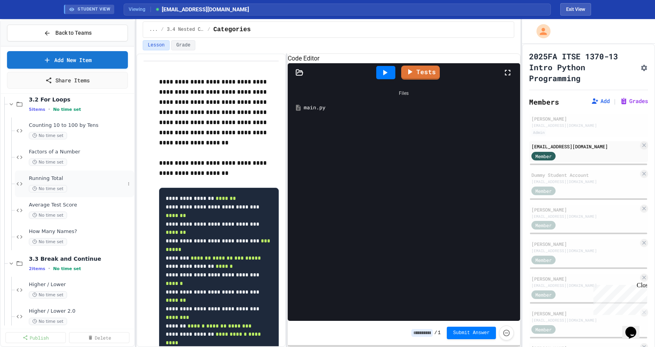
scroll to position [156, 0]
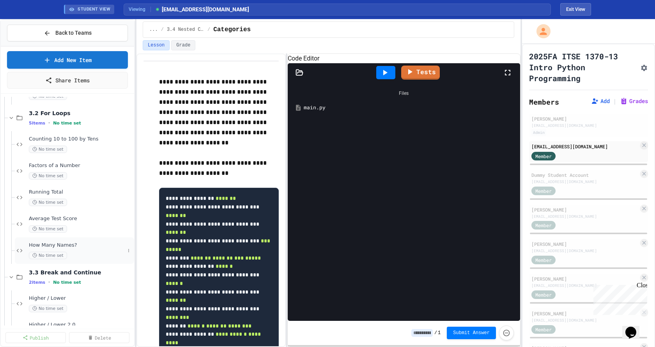
click at [86, 248] on span "How Many Names?" at bounding box center [77, 245] width 96 height 7
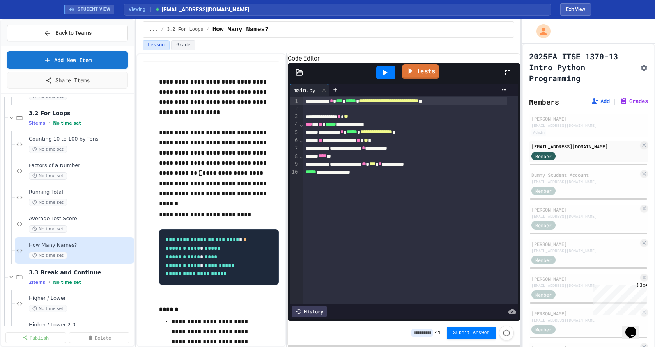
click at [421, 79] on link "Tests" at bounding box center [421, 71] width 38 height 15
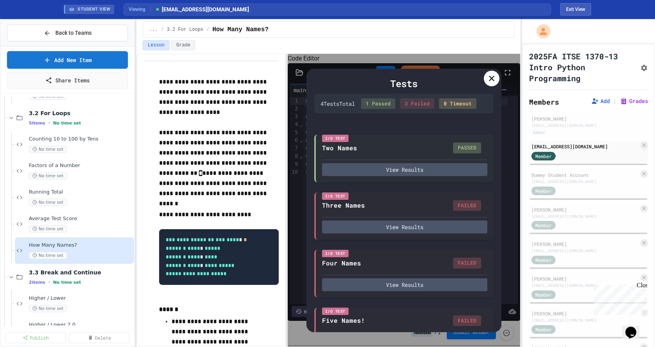
click at [448, 78] on icon at bounding box center [491, 78] width 5 height 5
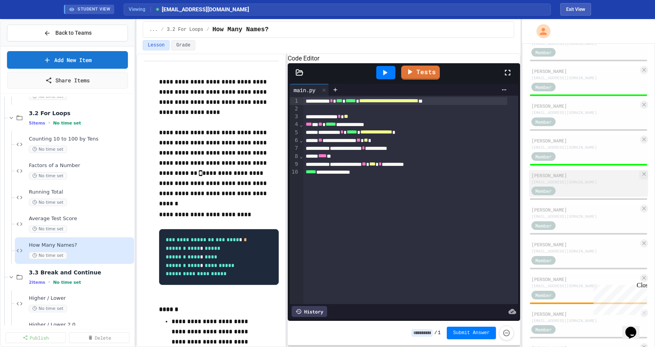
scroll to position [312, 0]
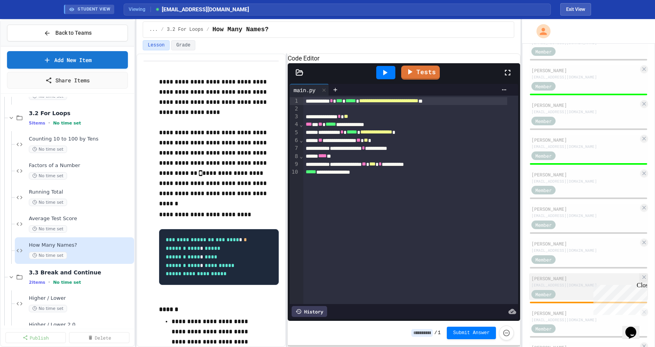
click at [448, 278] on div "[PERSON_NAME]" at bounding box center [585, 278] width 107 height 7
type input "***"
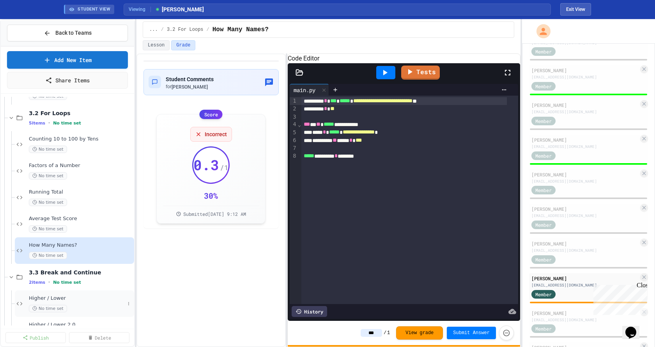
click at [71, 302] on div "Higher / Lower No time set" at bounding box center [77, 303] width 96 height 17
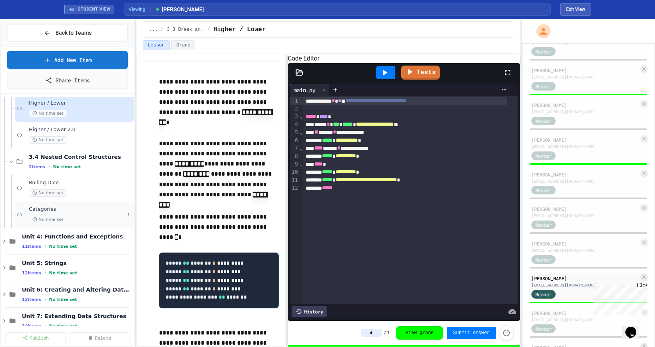
scroll to position [312, 0]
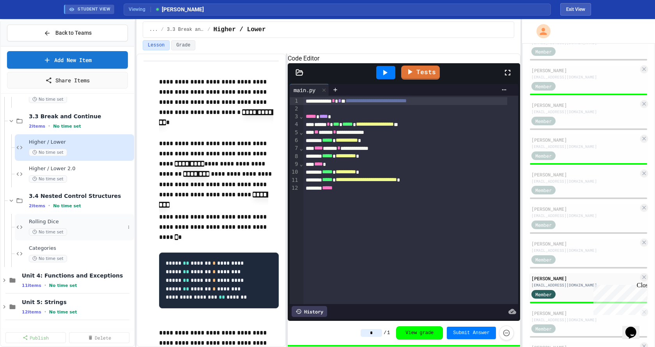
click at [72, 232] on div "No time set" at bounding box center [77, 231] width 96 height 7
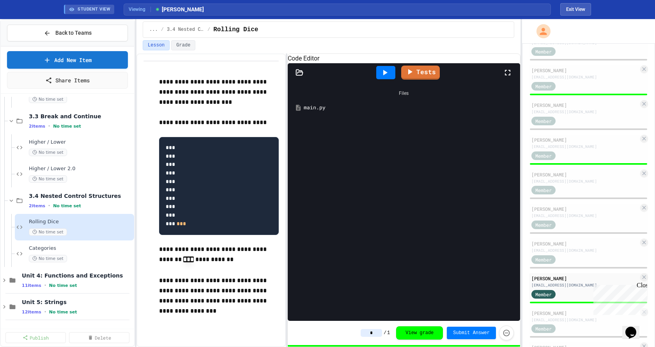
click at [316, 112] on div "main.py" at bounding box center [410, 108] width 212 height 8
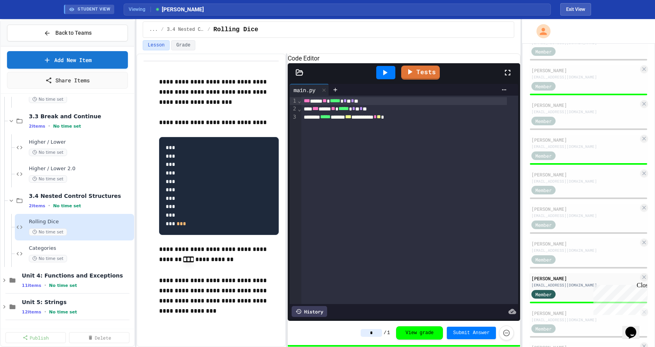
click at [309, 306] on div "History" at bounding box center [309, 311] width 35 height 11
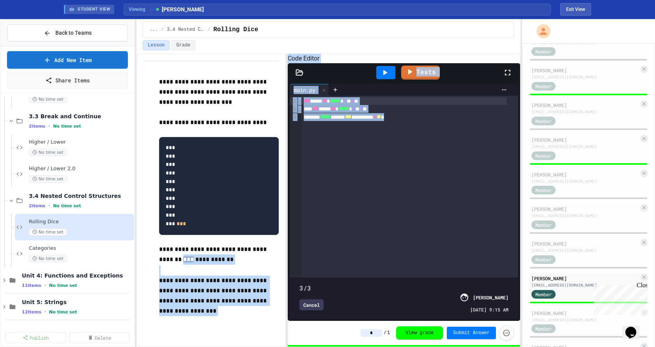
drag, startPoint x: 497, startPoint y: 264, endPoint x: 298, endPoint y: 264, distance: 199.0
click at [281, 265] on div "**********" at bounding box center [329, 199] width 384 height 293
type input "*"
click at [310, 283] on span at bounding box center [404, 283] width 209 height 0
click at [69, 204] on span "No time set" at bounding box center [67, 205] width 28 height 5
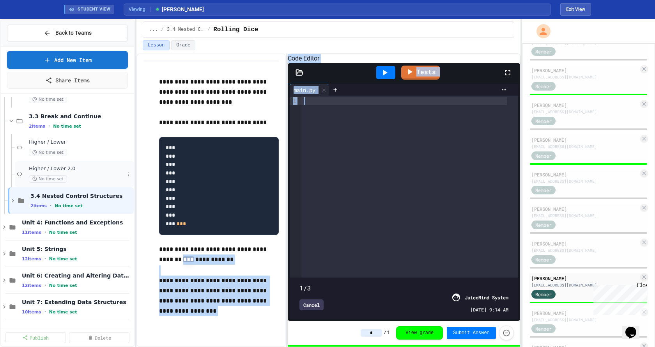
click at [73, 169] on span "Higher / Lower 2.0" at bounding box center [77, 168] width 96 height 7
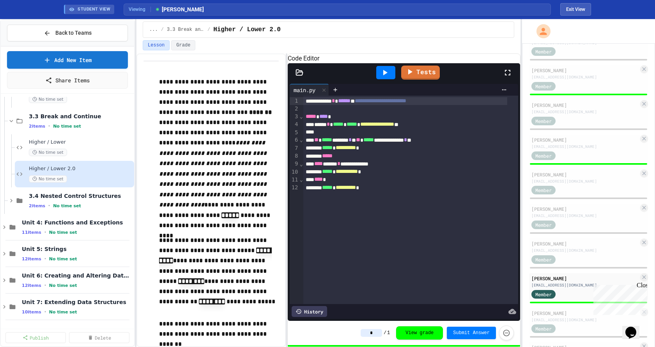
click at [307, 306] on div "History" at bounding box center [309, 311] width 35 height 11
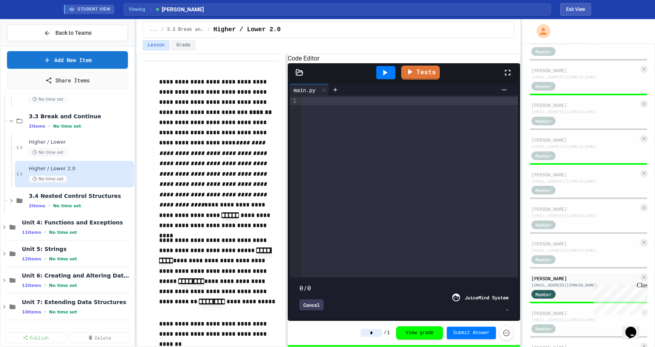
type input "*"
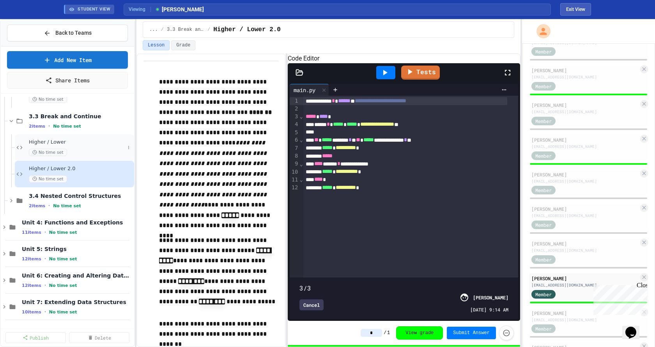
click at [68, 146] on div "Higher / Lower No time set" at bounding box center [77, 147] width 96 height 17
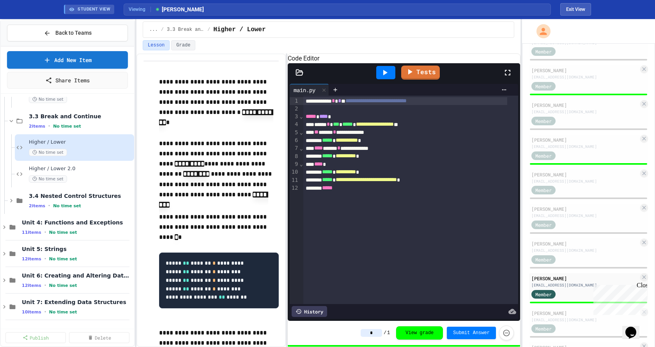
click at [323, 306] on div "History" at bounding box center [309, 311] width 35 height 11
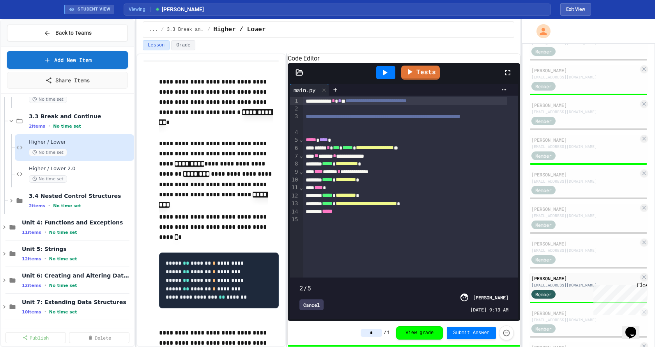
type input "*"
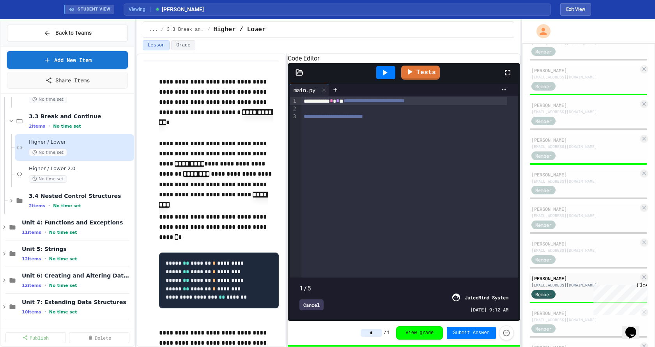
drag, startPoint x: 501, startPoint y: 267, endPoint x: 300, endPoint y: 257, distance: 201.1
click at [300, 257] on div "**********" at bounding box center [404, 207] width 229 height 223
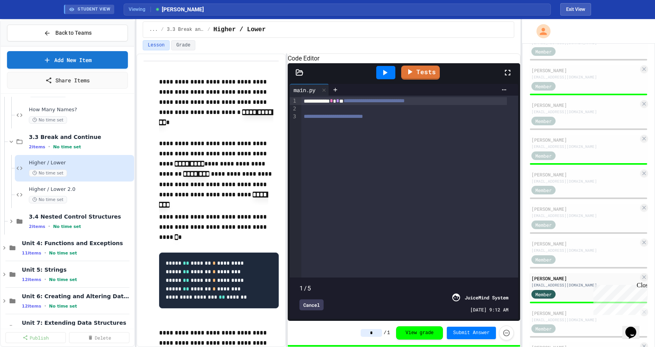
scroll to position [273, 0]
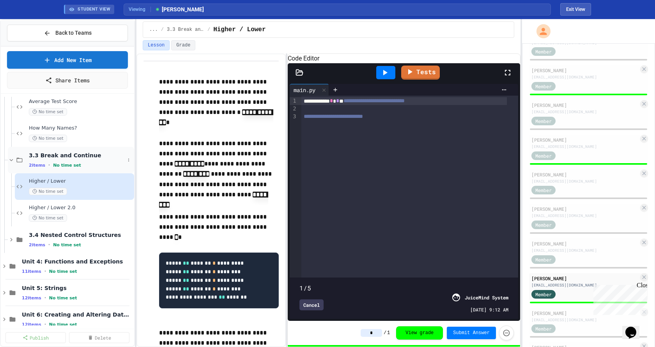
click at [97, 170] on div "3.3 Break and Continue 2 items • No time set" at bounding box center [71, 160] width 126 height 27
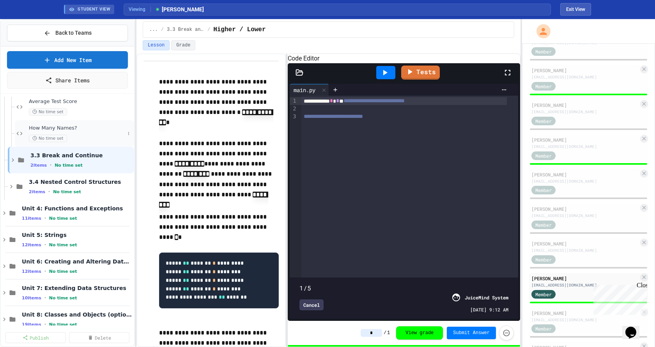
click at [91, 135] on div "No time set" at bounding box center [77, 138] width 96 height 7
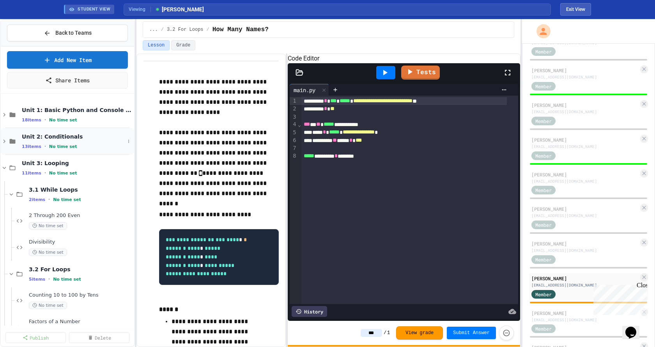
click at [5, 139] on icon at bounding box center [4, 141] width 7 height 7
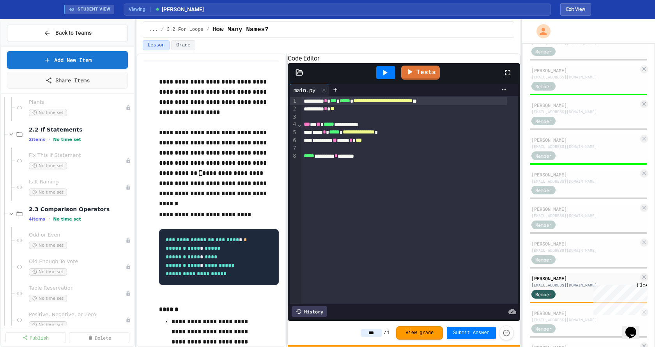
scroll to position [117, 0]
click at [77, 241] on div "No time set" at bounding box center [73, 241] width 89 height 7
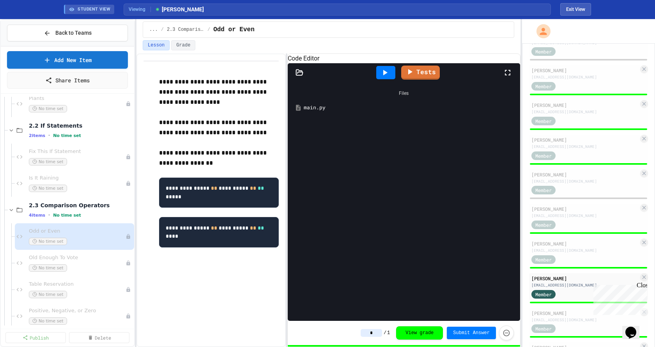
click at [318, 112] on div "main.py" at bounding box center [410, 108] width 212 height 8
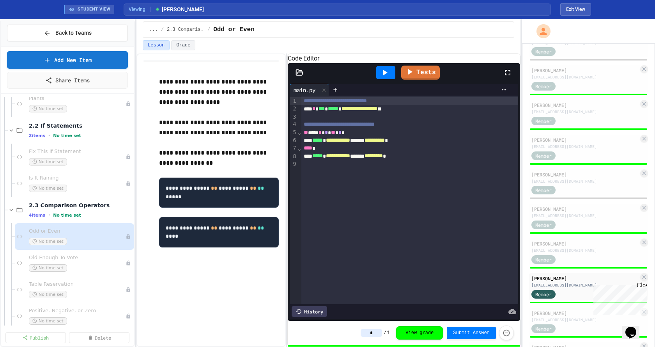
click at [309, 308] on div "History" at bounding box center [309, 311] width 35 height 11
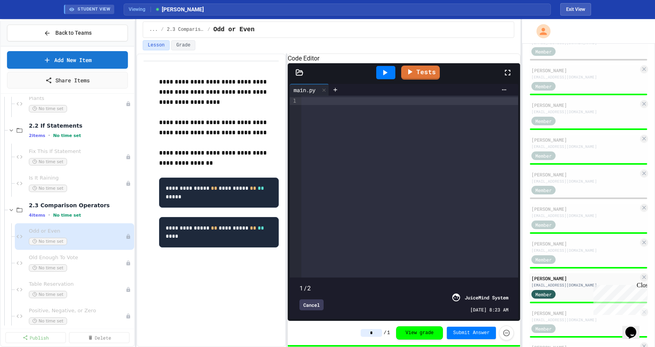
type input "*"
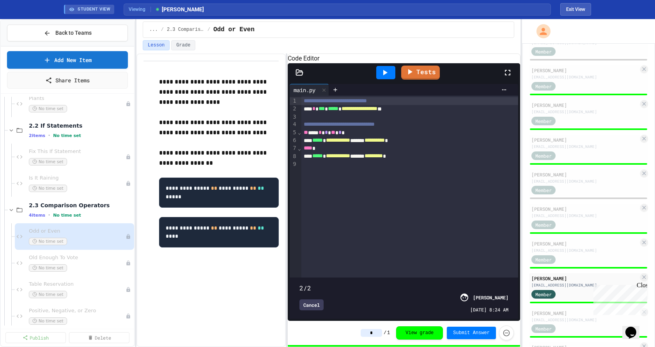
drag, startPoint x: 500, startPoint y: 271, endPoint x: 423, endPoint y: 236, distance: 84.1
click at [447, 283] on span at bounding box center [404, 283] width 209 height 0
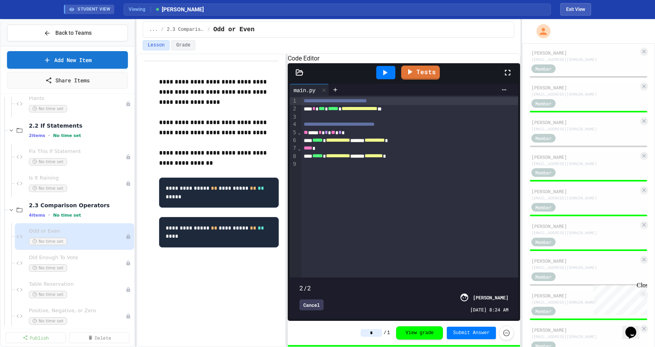
scroll to position [780, 0]
click at [448, 231] on div "[EMAIL_ADDRESS][DOMAIN_NAME]" at bounding box center [585, 232] width 107 height 6
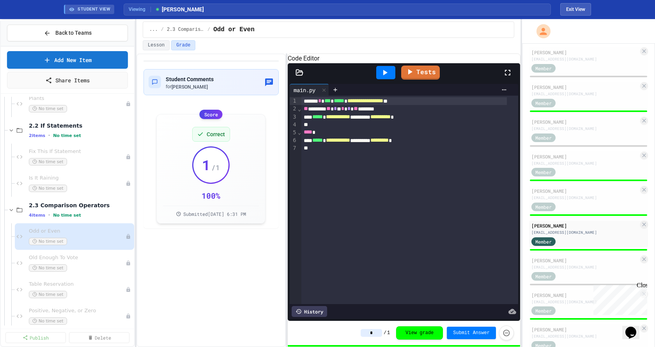
click at [312, 306] on div "History" at bounding box center [309, 311] width 35 height 11
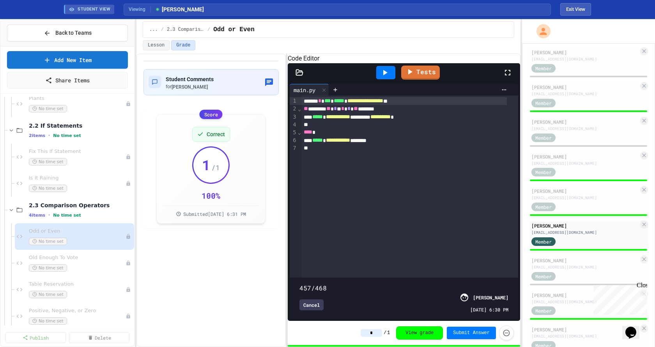
drag, startPoint x: 308, startPoint y: 268, endPoint x: 352, endPoint y: 262, distance: 44.6
click at [448, 283] on span at bounding box center [404, 283] width 209 height 0
type input "***"
click at [79, 263] on div "Old Enough To Vote No time set" at bounding box center [73, 262] width 89 height 17
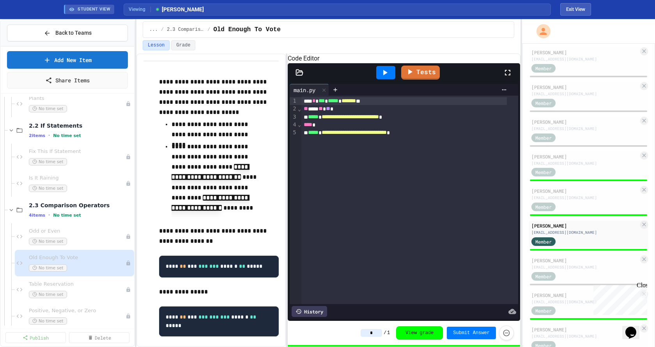
click at [306, 306] on div "History" at bounding box center [309, 311] width 35 height 11
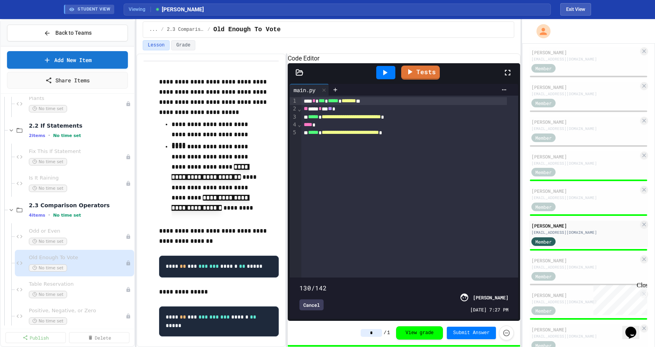
type input "***"
drag, startPoint x: 493, startPoint y: 268, endPoint x: 165, endPoint y: 282, distance: 328.8
click at [448, 283] on span at bounding box center [404, 283] width 209 height 0
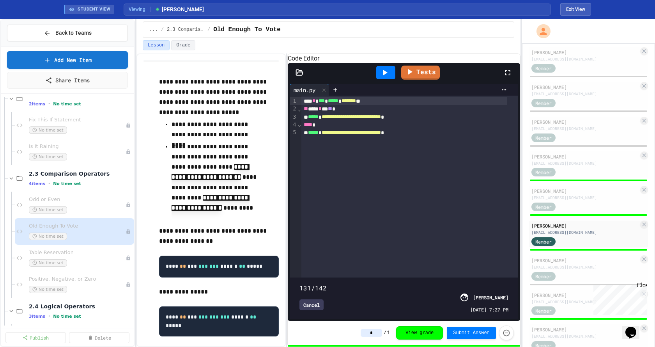
scroll to position [234, 0]
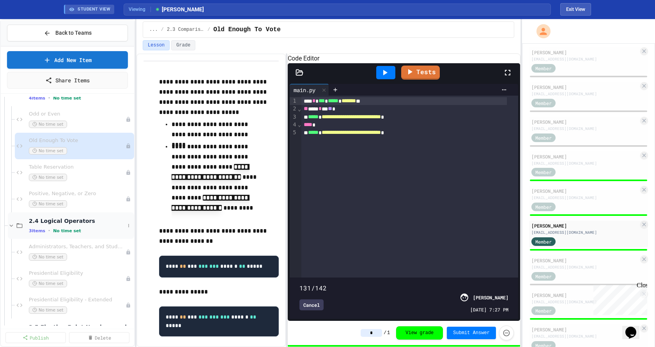
click at [11, 227] on icon at bounding box center [11, 225] width 7 height 7
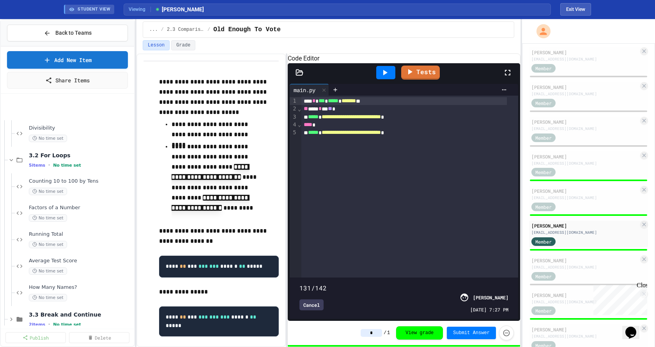
scroll to position [663, 0]
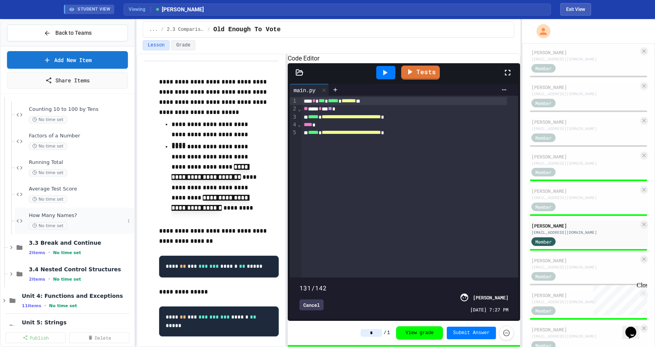
click at [81, 214] on span "How Many Names?" at bounding box center [77, 215] width 96 height 7
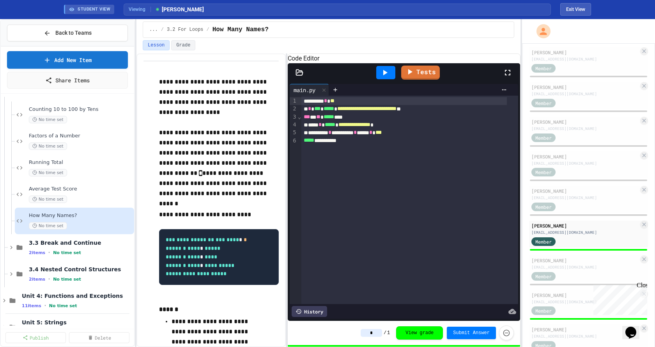
click at [317, 307] on div "History" at bounding box center [309, 311] width 35 height 11
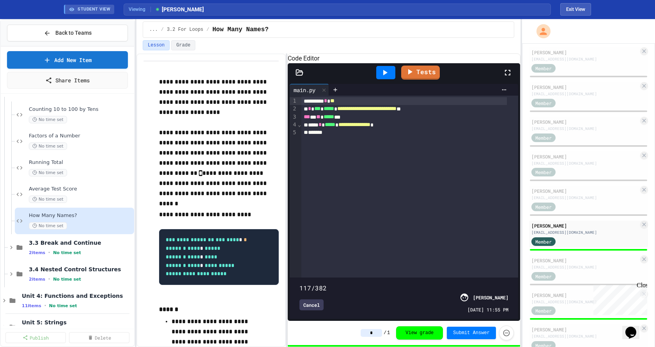
type input "***"
drag, startPoint x: 483, startPoint y: 268, endPoint x: 339, endPoint y: 272, distance: 143.6
click at [300, 284] on span at bounding box center [300, 284] width 0 height 0
click at [76, 196] on div "No time set" at bounding box center [77, 198] width 96 height 7
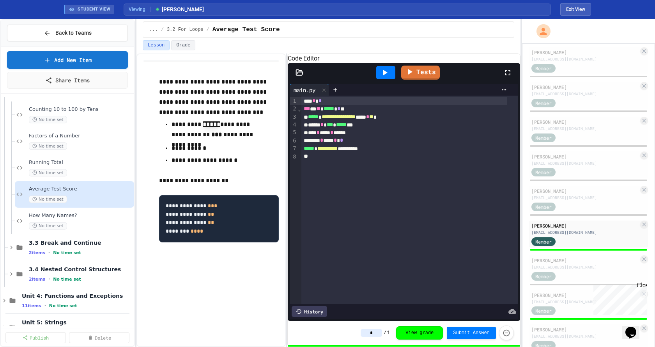
click at [319, 298] on div "**********" at bounding box center [404, 207] width 229 height 223
click at [313, 307] on div "History" at bounding box center [309, 311] width 35 height 11
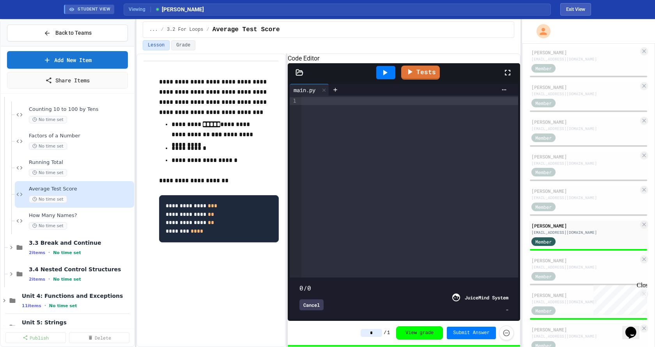
type input "***"
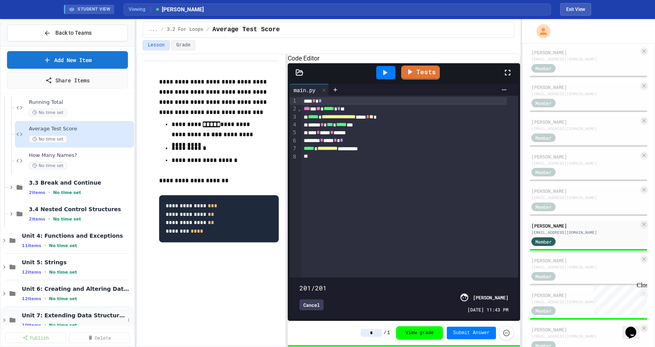
scroll to position [684, 0]
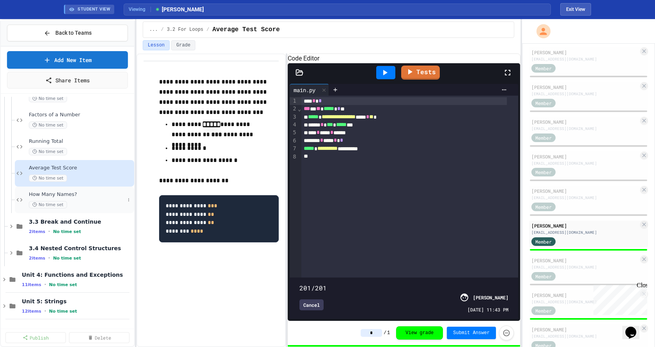
click at [78, 191] on span "How Many Names?" at bounding box center [77, 194] width 96 height 7
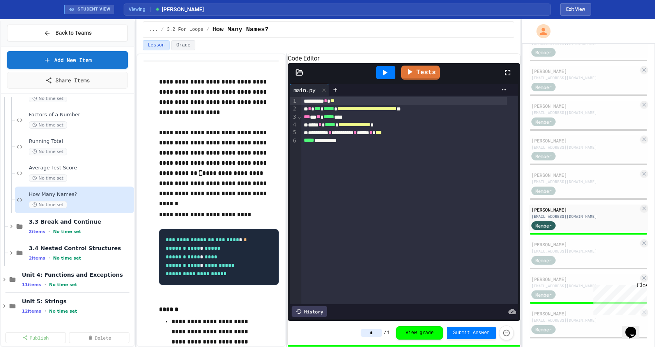
scroll to position [805, 0]
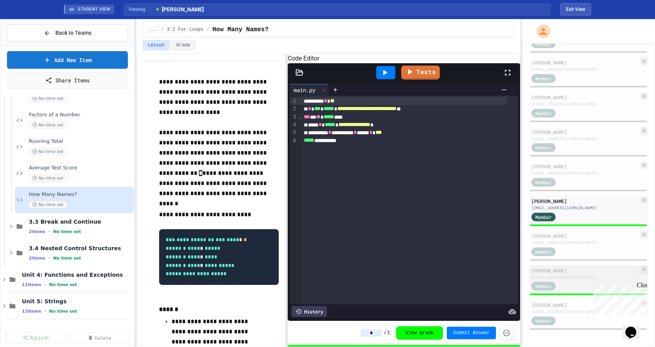
click at [448, 281] on div "Member" at bounding box center [585, 286] width 107 height 10
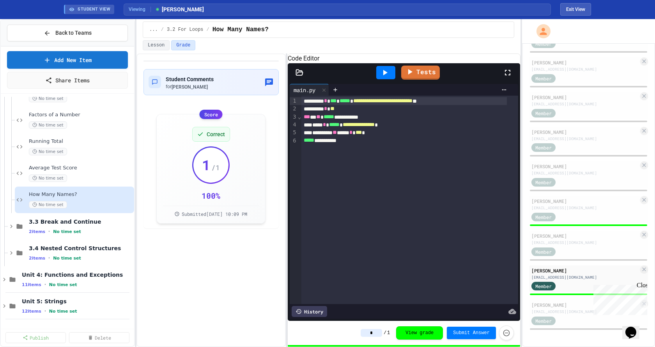
click at [327, 308] on div "History" at bounding box center [309, 311] width 35 height 11
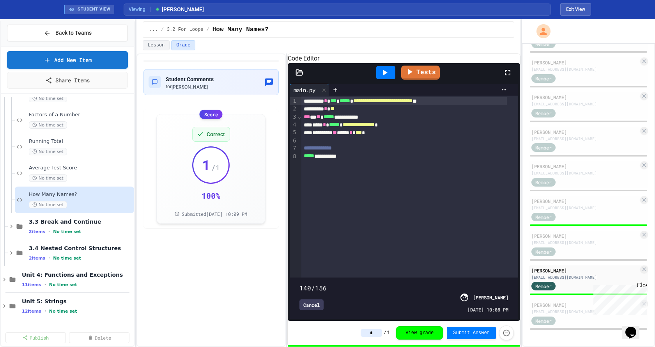
type input "***"
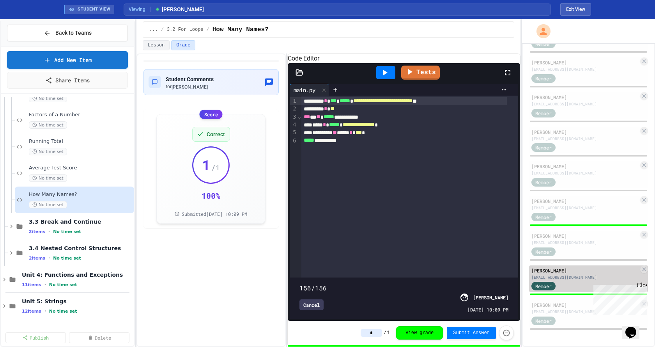
drag, startPoint x: 501, startPoint y: 268, endPoint x: 539, endPoint y: 268, distance: 37.5
click at [448, 268] on div "**********" at bounding box center [327, 183] width 655 height 328
click at [9, 227] on icon at bounding box center [11, 226] width 7 height 7
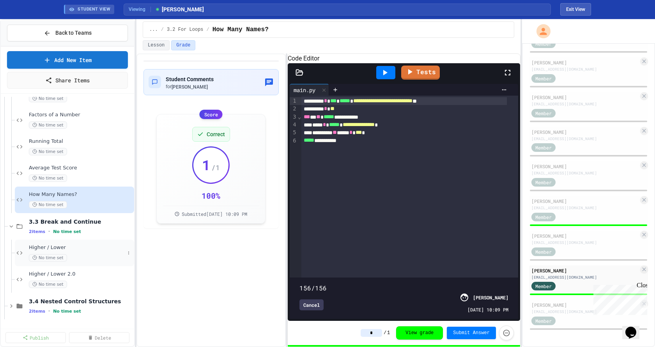
click at [51, 250] on span "Higher / Lower" at bounding box center [77, 247] width 96 height 7
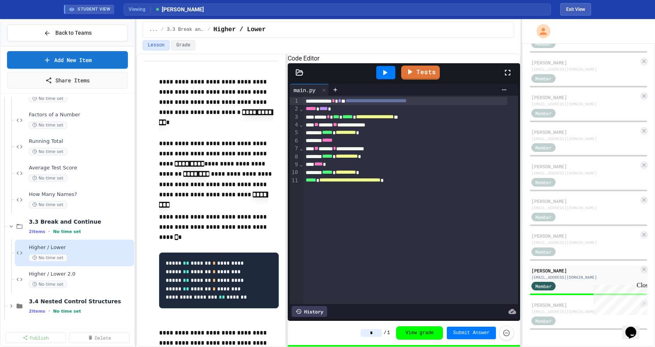
click at [309, 306] on div "History" at bounding box center [309, 311] width 35 height 11
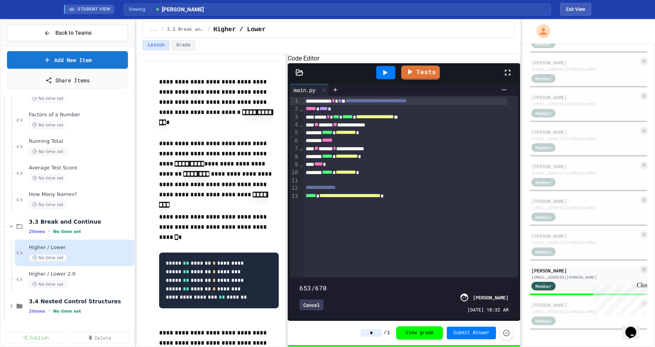
type input "***"
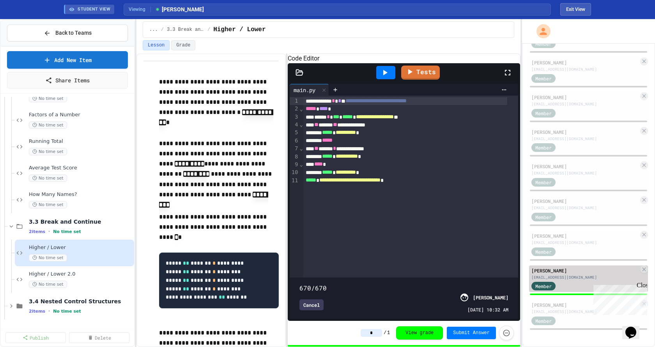
drag, startPoint x: 500, startPoint y: 269, endPoint x: 586, endPoint y: 291, distance: 88.8
click at [448, 289] on div "**********" at bounding box center [327, 183] width 655 height 328
click at [102, 279] on div "Higher / Lower 2.0 No time set" at bounding box center [77, 279] width 96 height 17
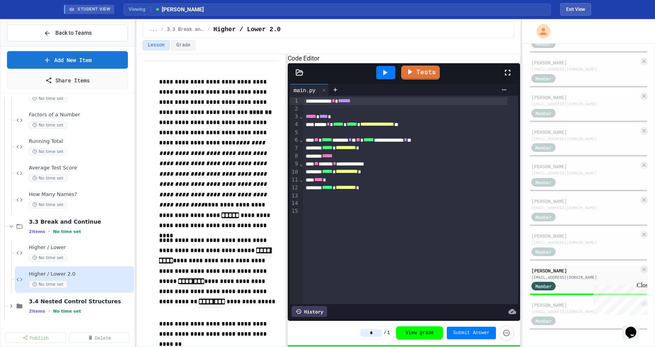
click at [309, 306] on div "History" at bounding box center [309, 311] width 35 height 11
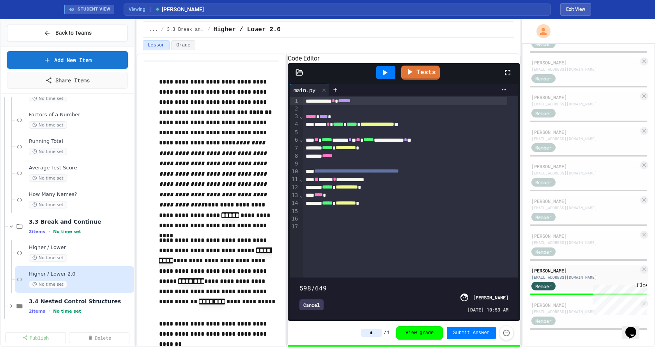
type input "***"
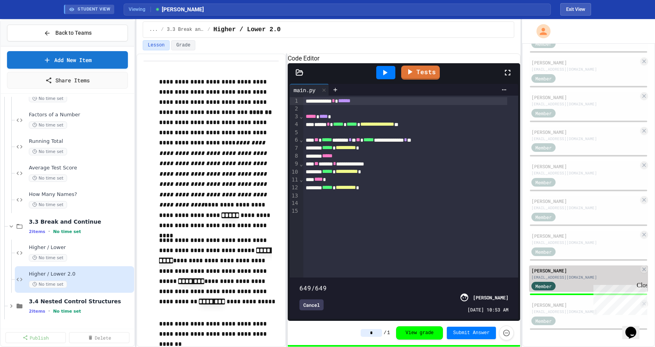
drag, startPoint x: 503, startPoint y: 272, endPoint x: 536, endPoint y: 284, distance: 34.9
click at [448, 284] on div "**********" at bounding box center [327, 183] width 655 height 328
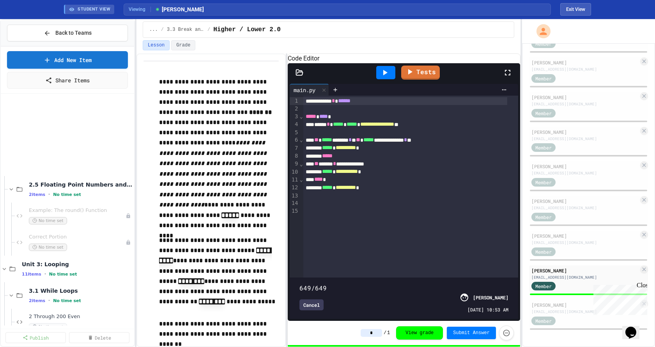
scroll to position [372, 0]
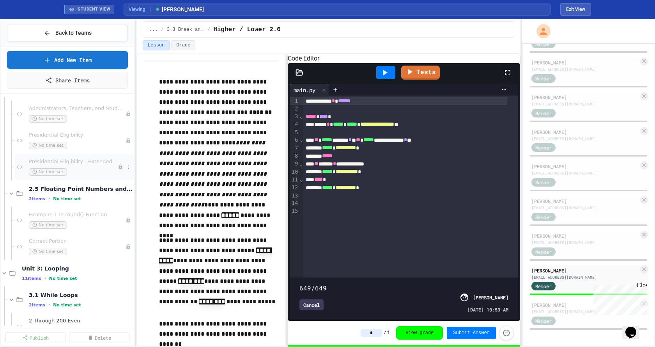
click at [80, 167] on div "Presidential Eligibility - Extended No time set" at bounding box center [73, 166] width 89 height 17
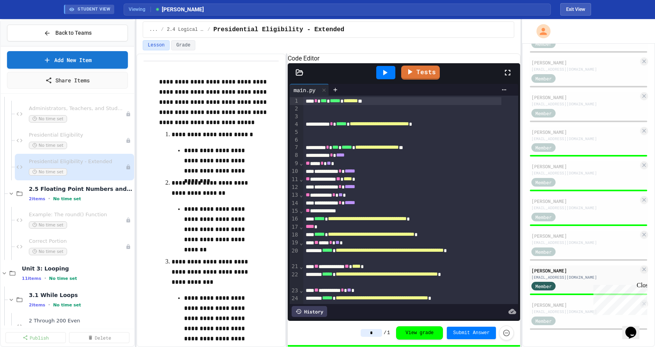
click at [305, 309] on div "History" at bounding box center [309, 311] width 35 height 11
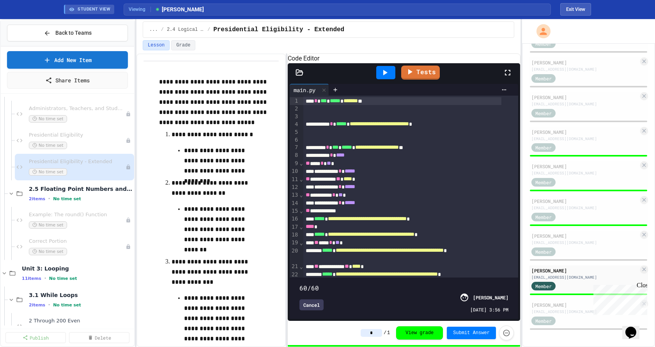
drag, startPoint x: 500, startPoint y: 268, endPoint x: 504, endPoint y: 284, distance: 17.2
click at [448, 290] on div "**********" at bounding box center [327, 183] width 655 height 328
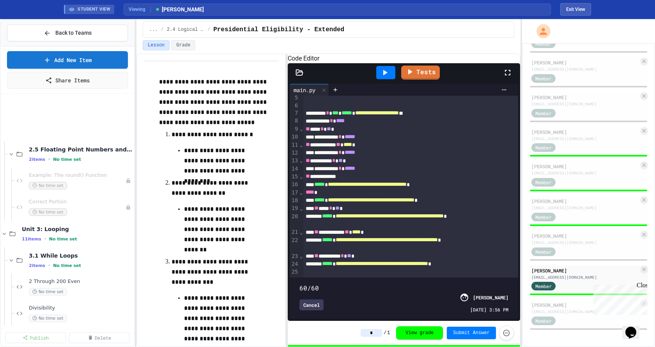
scroll to position [567, 0]
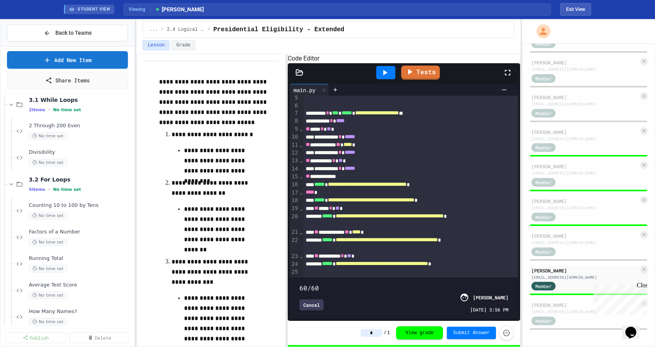
drag, startPoint x: 644, startPoint y: 284, endPoint x: 1235, endPoint y: 566, distance: 655.0
click at [448, 284] on div "Close" at bounding box center [642, 287] width 10 height 10
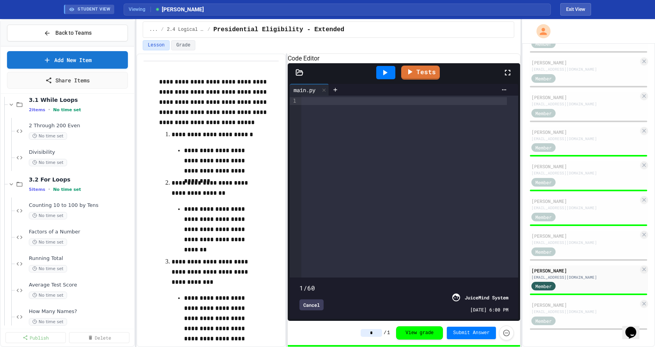
scroll to position [0, 0]
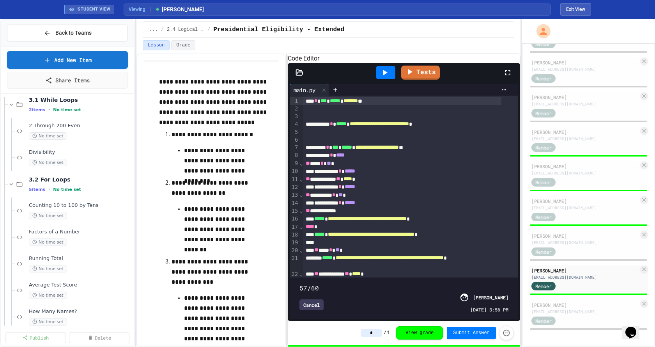
type input "**"
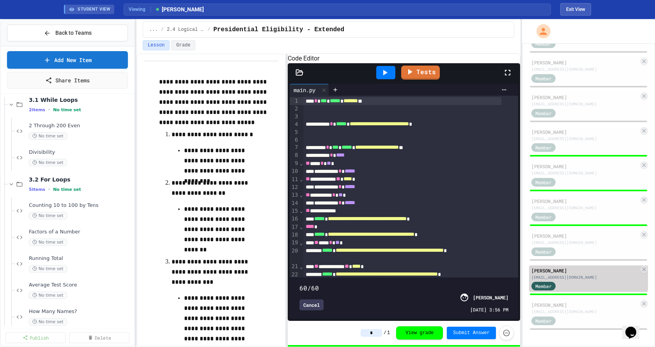
drag, startPoint x: 502, startPoint y: 270, endPoint x: 611, endPoint y: 281, distance: 109.8
click at [448, 281] on div "**********" at bounding box center [327, 183] width 655 height 328
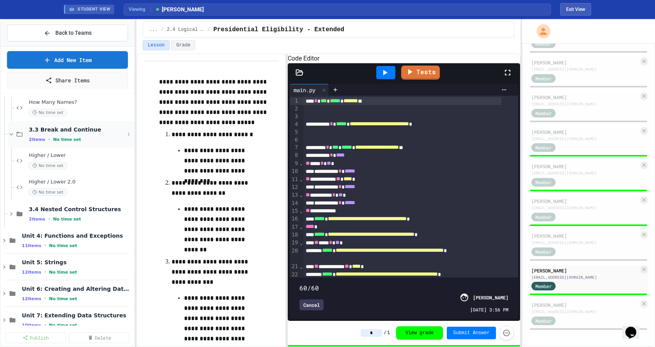
scroll to position [737, 0]
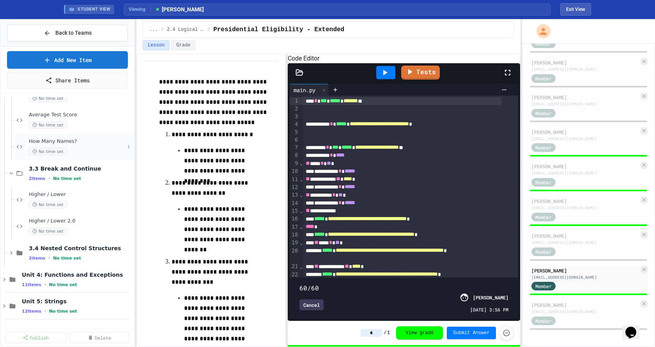
click at [86, 144] on span "How Many Names?" at bounding box center [77, 141] width 96 height 7
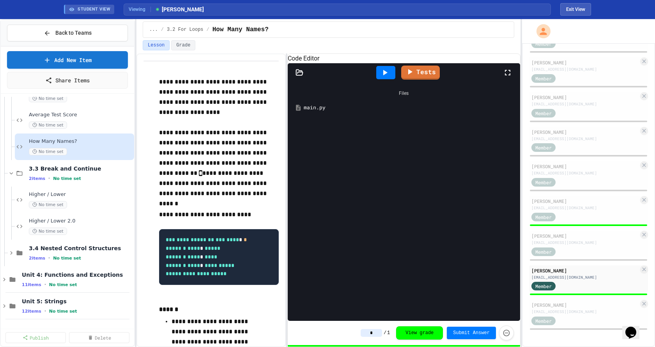
click at [316, 112] on div "main.py" at bounding box center [410, 108] width 212 height 8
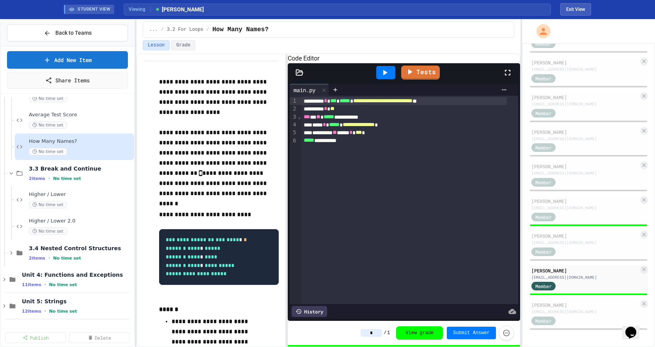
click at [311, 307] on div "History" at bounding box center [309, 311] width 35 height 11
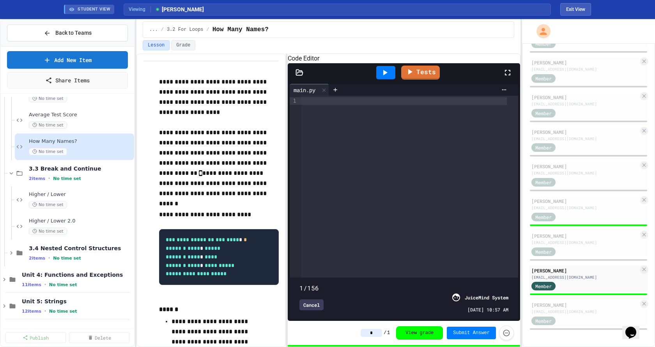
drag, startPoint x: 500, startPoint y: 270, endPoint x: 262, endPoint y: 277, distance: 238.4
click at [262, 277] on div "**********" at bounding box center [329, 199] width 384 height 293
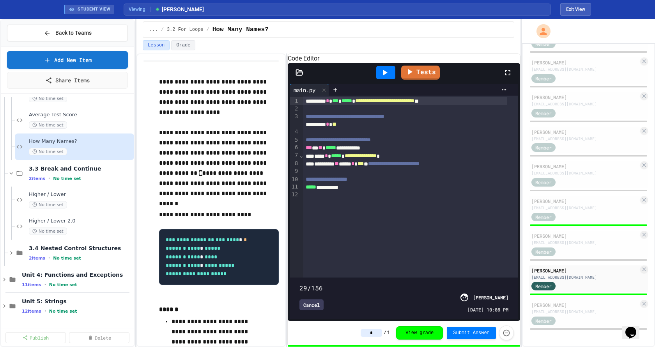
type input "*"
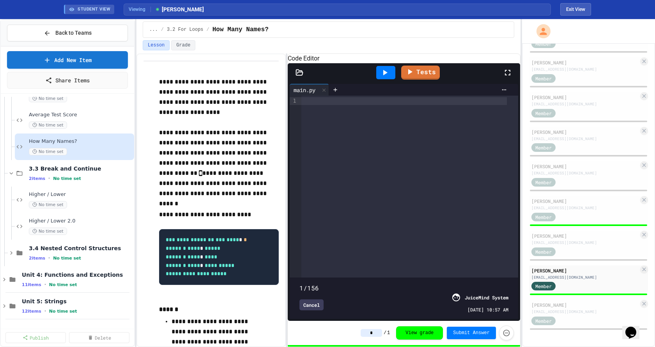
drag, startPoint x: 303, startPoint y: 270, endPoint x: 195, endPoint y: 265, distance: 107.8
click at [198, 266] on div "**********" at bounding box center [329, 199] width 384 height 293
click at [71, 193] on span "Higher / Lower" at bounding box center [77, 194] width 96 height 7
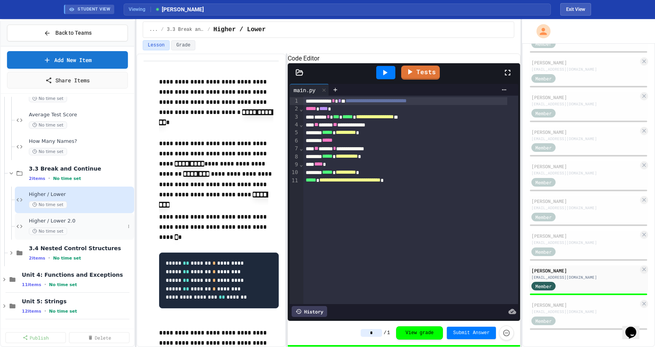
click at [83, 225] on div "Higher / Lower 2.0 No time set" at bounding box center [77, 226] width 96 height 17
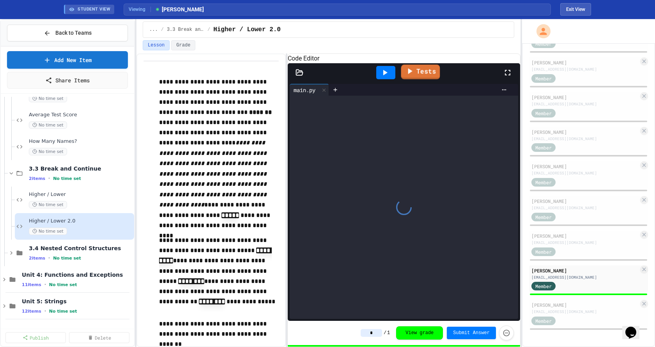
click at [423, 79] on link "Tests" at bounding box center [420, 71] width 39 height 15
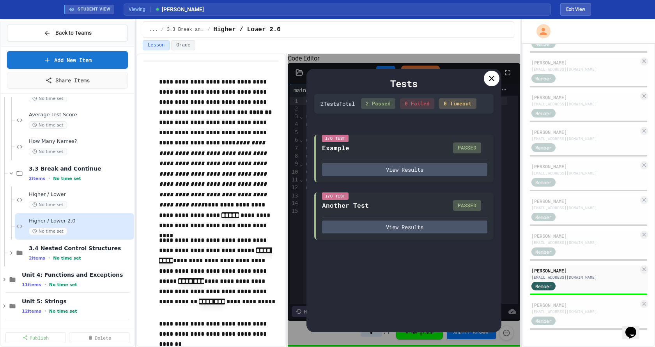
click at [448, 80] on icon at bounding box center [491, 78] width 9 height 9
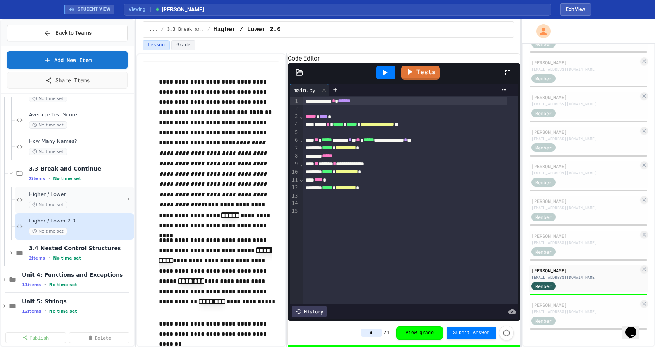
click at [78, 202] on div "No time set" at bounding box center [77, 204] width 96 height 7
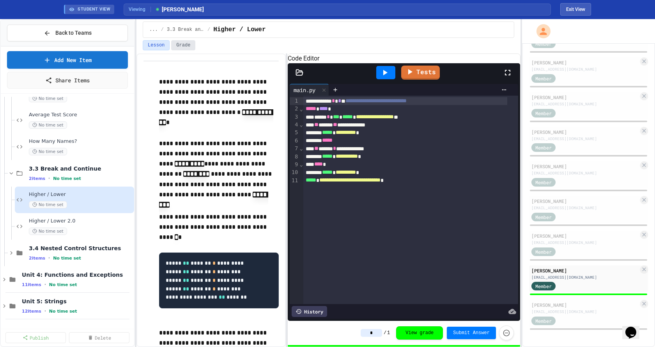
click at [181, 44] on button "Grade" at bounding box center [183, 45] width 24 height 10
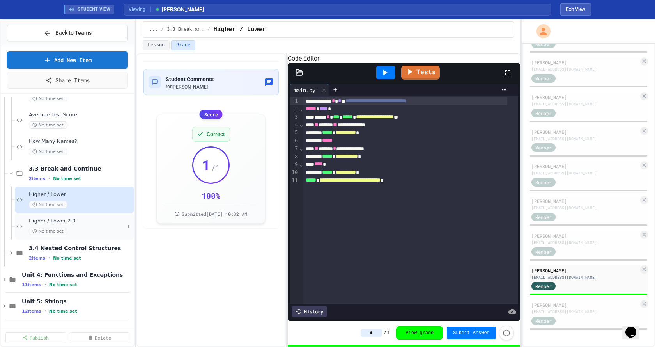
click at [85, 234] on div "No time set" at bounding box center [77, 230] width 96 height 7
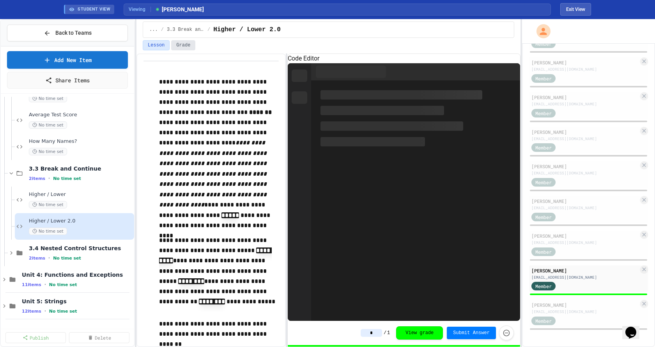
click at [188, 48] on button "Grade" at bounding box center [183, 45] width 24 height 10
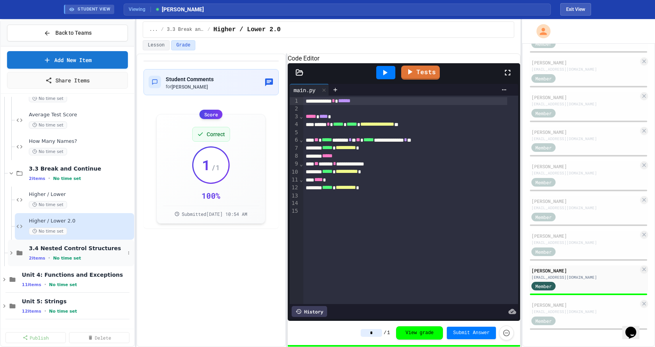
click at [67, 251] on span "3.4 Nested Control Structures" at bounding box center [77, 248] width 96 height 7
click at [61, 280] on span "No time set" at bounding box center [48, 283] width 38 height 7
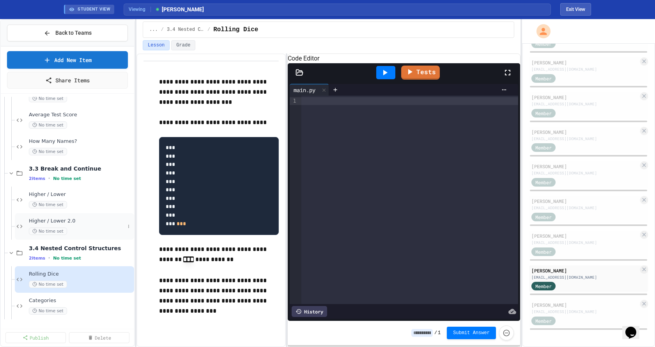
click at [75, 225] on div "Higher / Lower 2.0 No time set" at bounding box center [77, 226] width 96 height 17
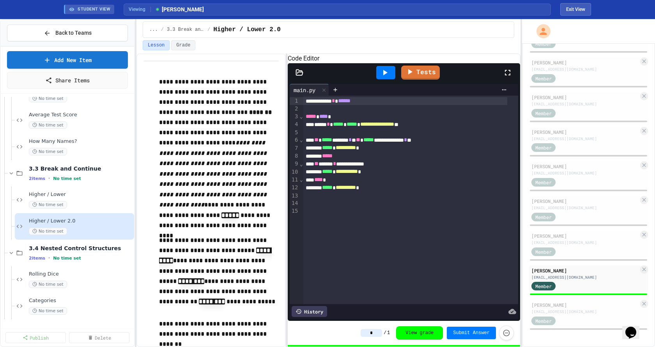
click at [318, 309] on div "History" at bounding box center [309, 311] width 35 height 11
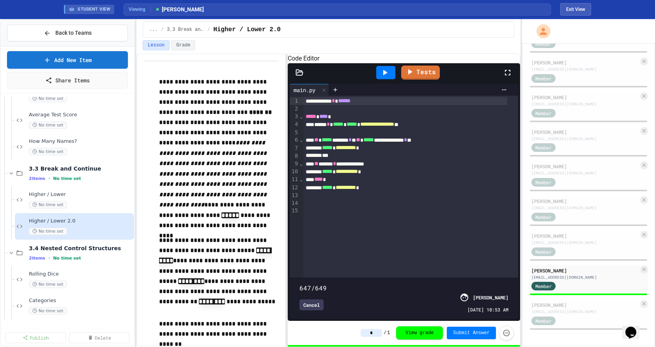
type input "***"
drag, startPoint x: 501, startPoint y: 269, endPoint x: 528, endPoint y: 273, distance: 28.0
click at [448, 275] on div "**********" at bounding box center [327, 183] width 655 height 328
click at [92, 200] on div "Higher / Lower No time set" at bounding box center [77, 199] width 96 height 17
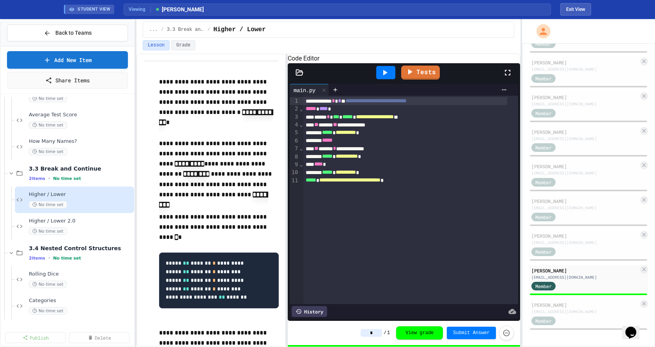
drag, startPoint x: 308, startPoint y: 307, endPoint x: 312, endPoint y: 307, distance: 4.0
click at [309, 307] on div "History" at bounding box center [309, 311] width 35 height 11
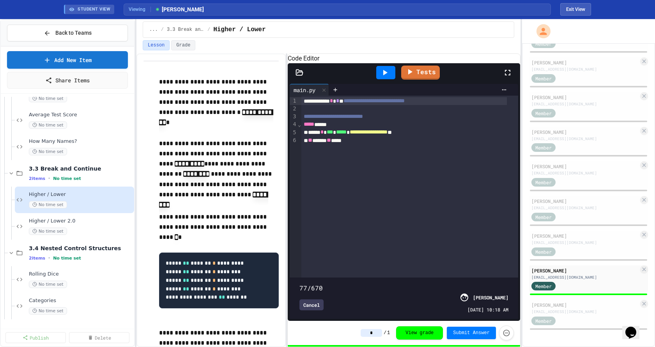
type input "*"
drag, startPoint x: 502, startPoint y: 270, endPoint x: 242, endPoint y: 263, distance: 259.9
click at [245, 266] on div "**********" at bounding box center [329, 199] width 384 height 293
